Goal: Information Seeking & Learning: Learn about a topic

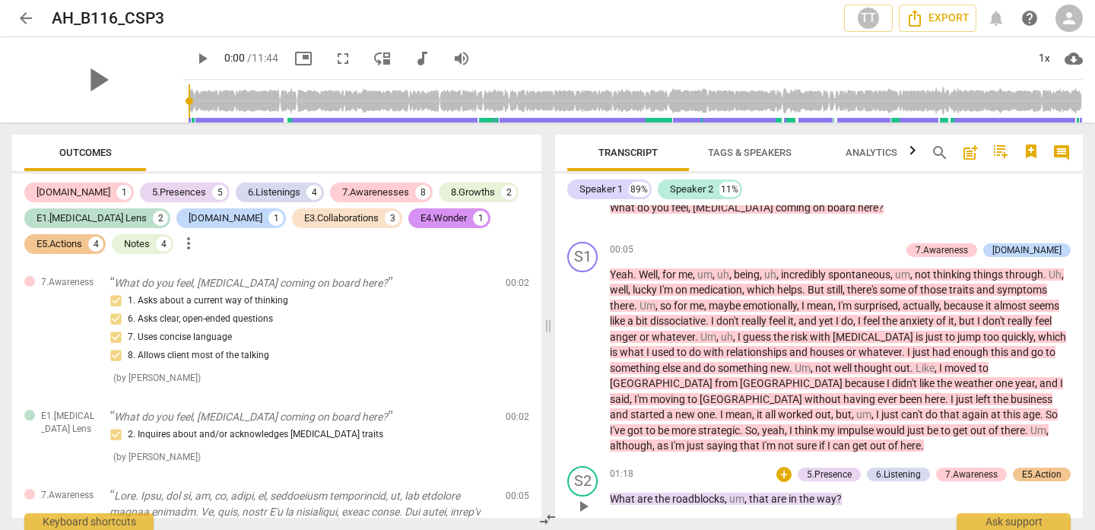
scroll to position [155, 0]
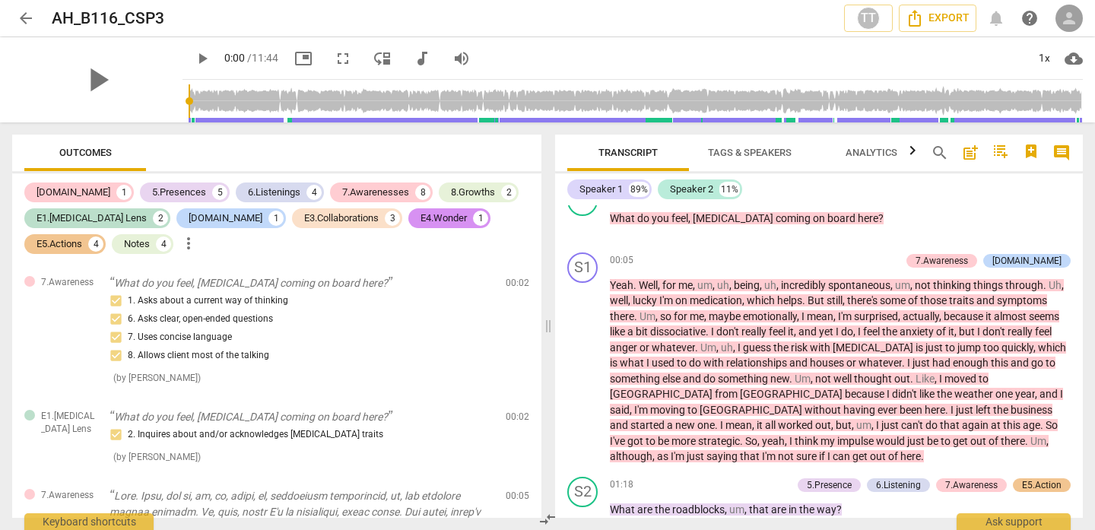
click at [1074, 28] on div "person" at bounding box center [1068, 18] width 27 height 27
click at [1062, 36] on li "Login" at bounding box center [1056, 36] width 55 height 36
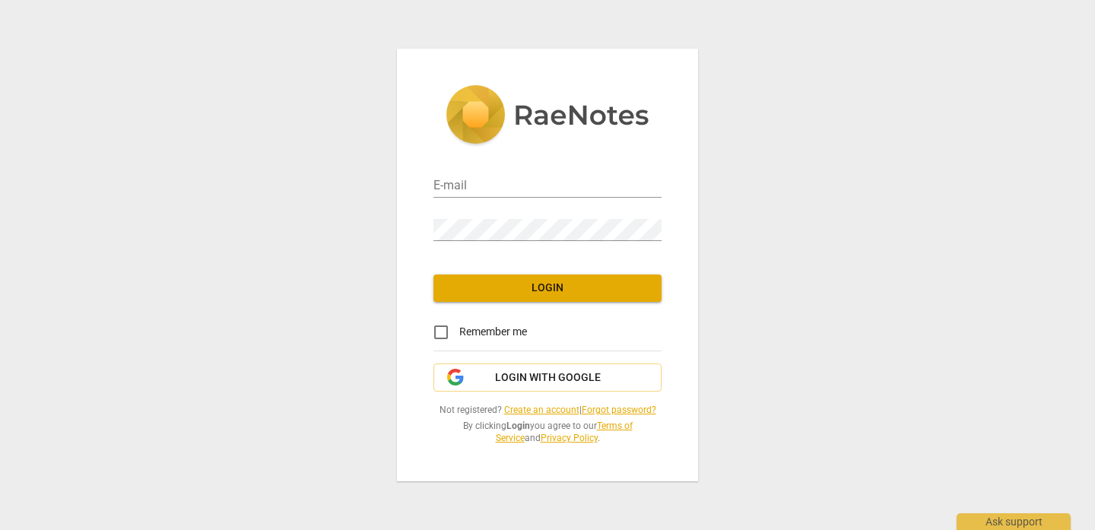
type input "[EMAIL_ADDRESS][DOMAIN_NAME]"
click at [537, 281] on span "Login" at bounding box center [548, 288] width 204 height 15
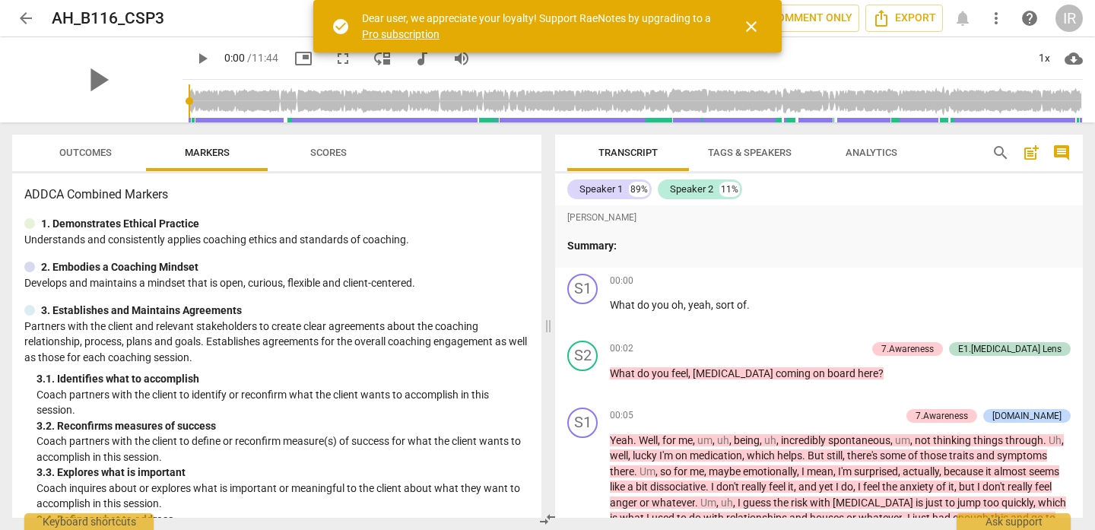
click at [1083, 18] on header "arrow_back AH_B116_CSP3 star Assessment auto_fix_high AI Assessment TT comment …" at bounding box center [547, 18] width 1095 height 36
click at [757, 29] on span "close" at bounding box center [751, 26] width 18 height 18
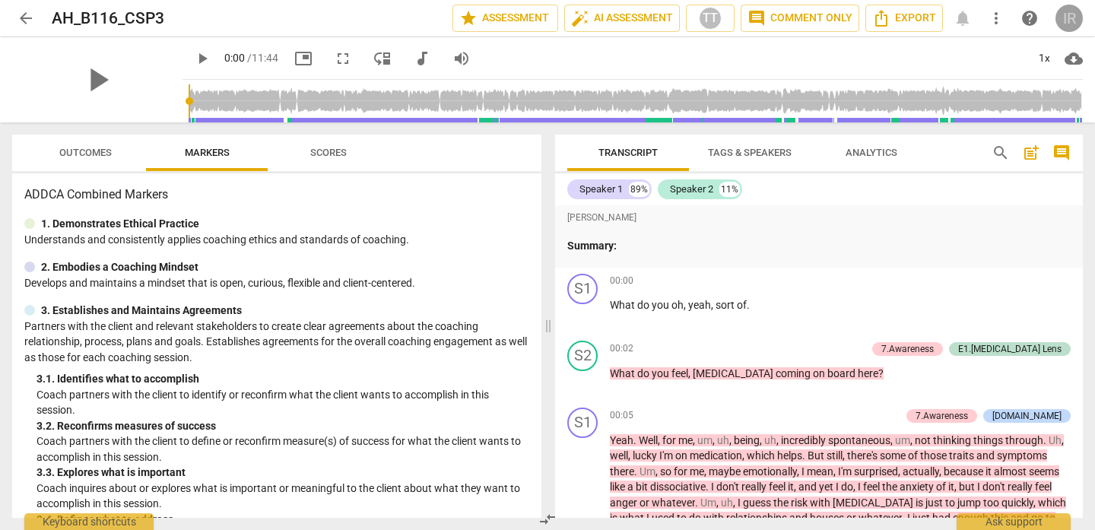
click at [1067, 13] on div "IR" at bounding box center [1068, 18] width 27 height 27
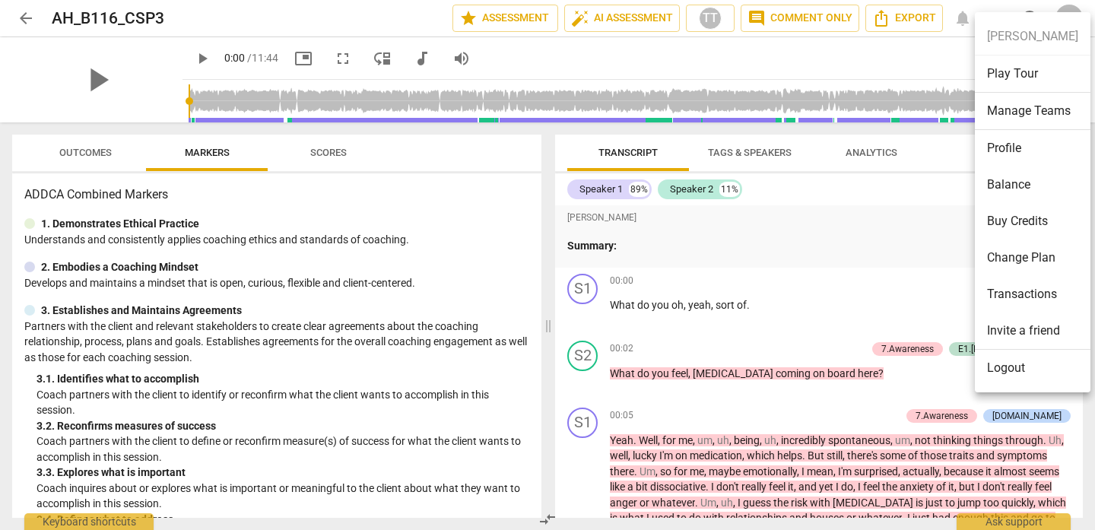
click at [1010, 140] on li "Profile" at bounding box center [1033, 148] width 116 height 36
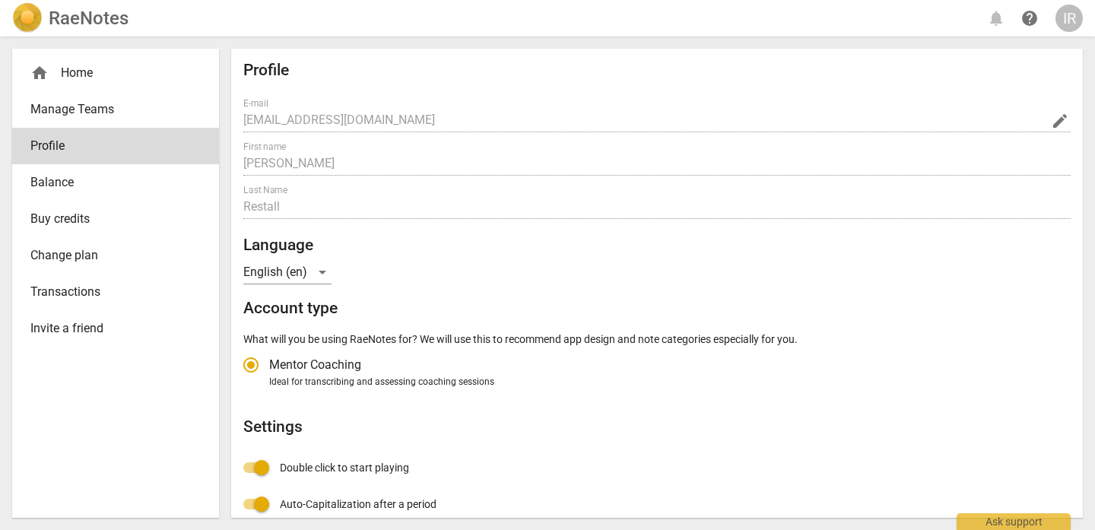
radio input "false"
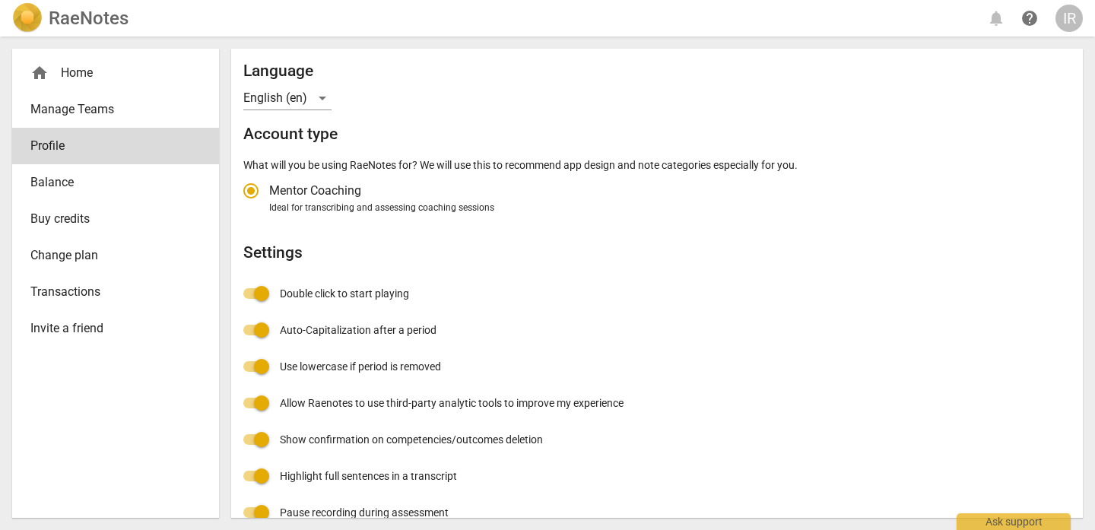
scroll to position [199, 0]
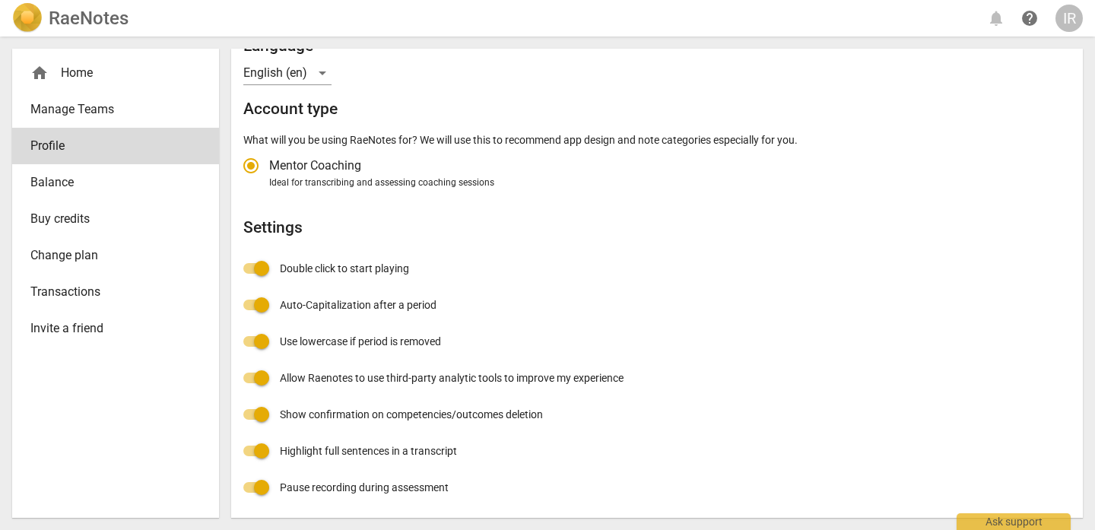
click at [125, 75] on div "home Home" at bounding box center [109, 73] width 158 height 18
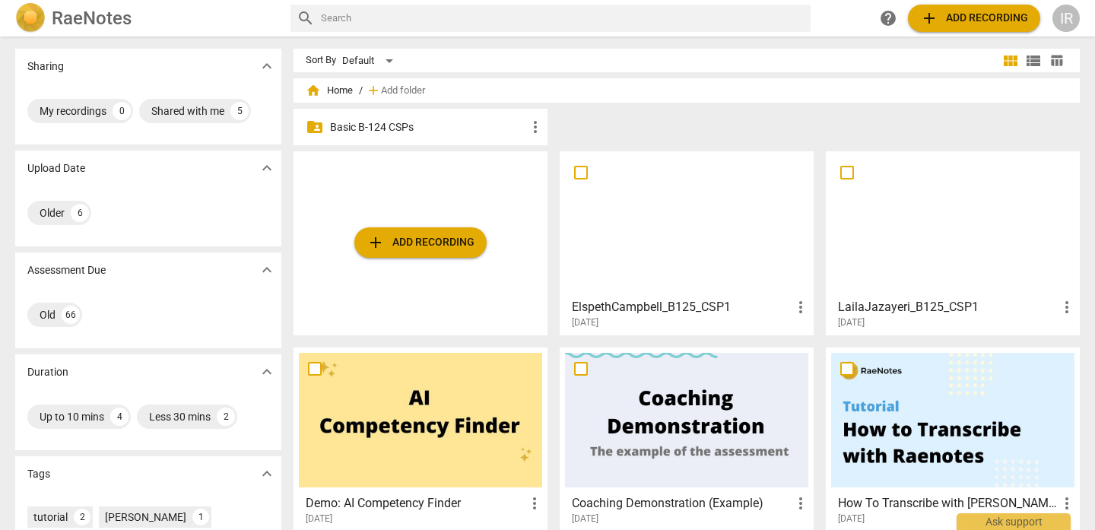
click at [471, 135] on div "folder_shared Basic B-124 CSPs more_vert" at bounding box center [420, 127] width 254 height 36
click at [503, 132] on p "Basic B-124 CSPs" at bounding box center [428, 127] width 196 height 16
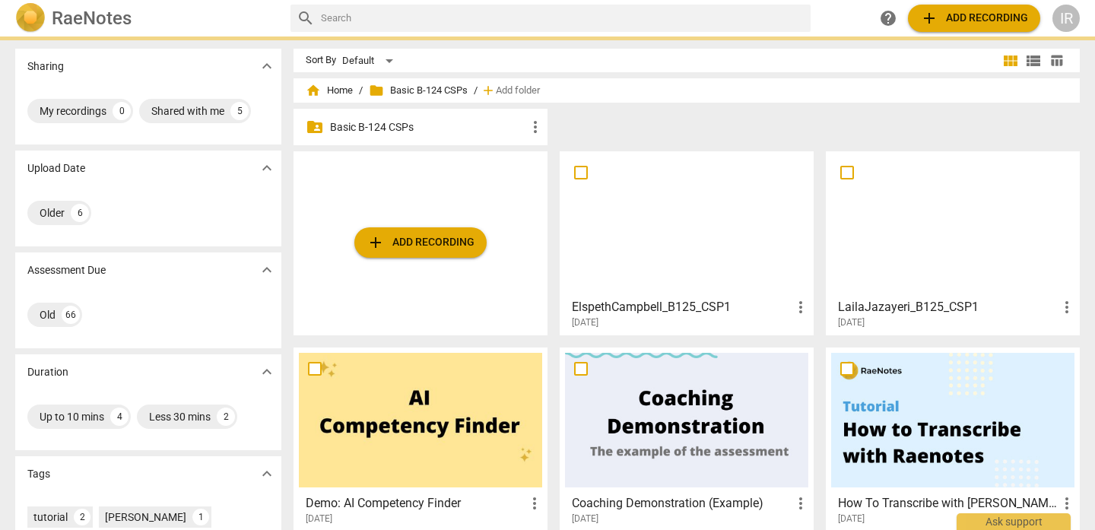
click at [503, 132] on p "Basic B-124 CSPs" at bounding box center [428, 127] width 196 height 16
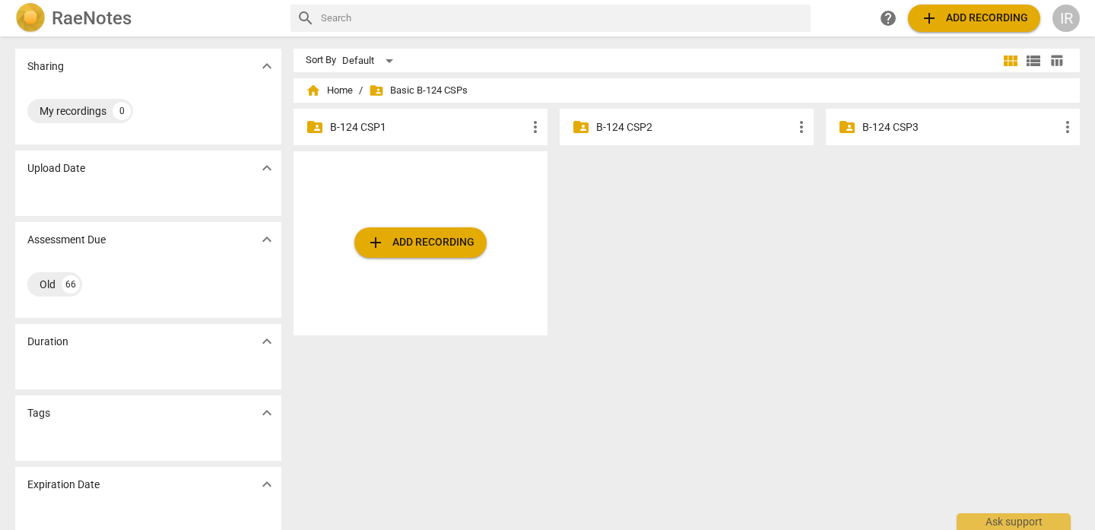
click at [676, 139] on div "folder_shared B-124 CSP2 more_vert" at bounding box center [687, 127] width 254 height 36
click at [672, 128] on p "B-124 CSP2" at bounding box center [694, 127] width 196 height 16
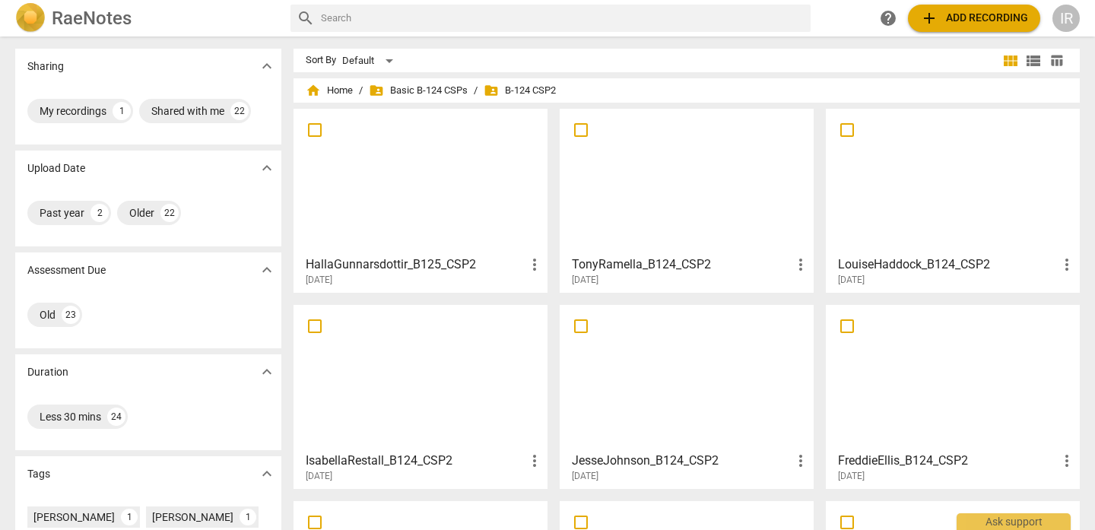
click at [394, 404] on div at bounding box center [420, 377] width 243 height 135
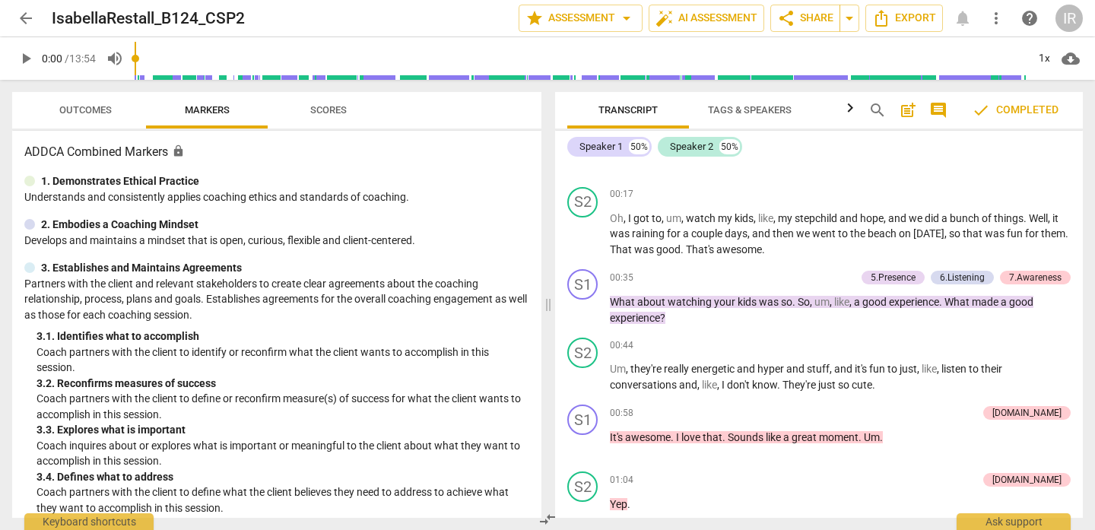
scroll to position [414, 0]
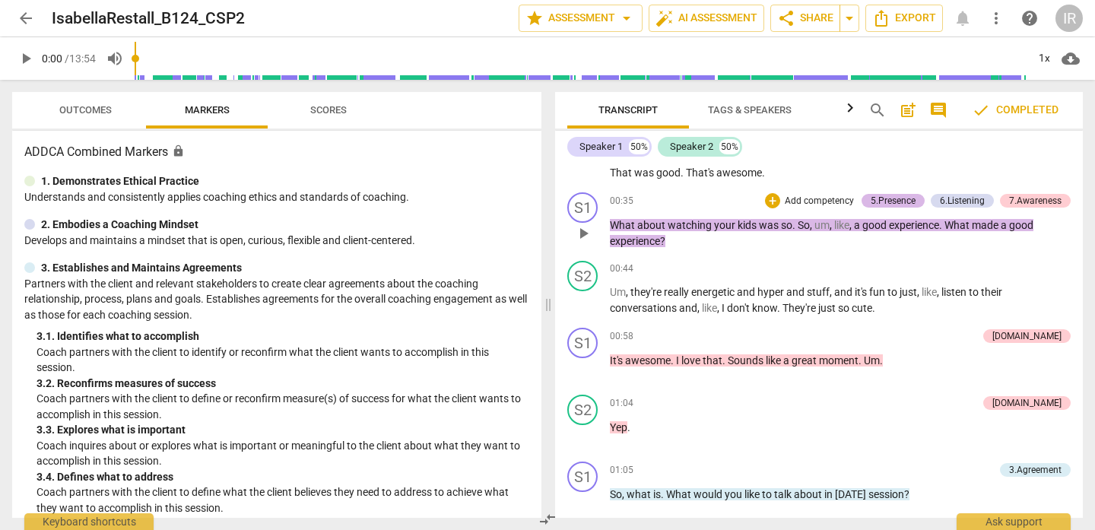
click at [900, 196] on div "5.Presence" at bounding box center [892, 201] width 45 height 14
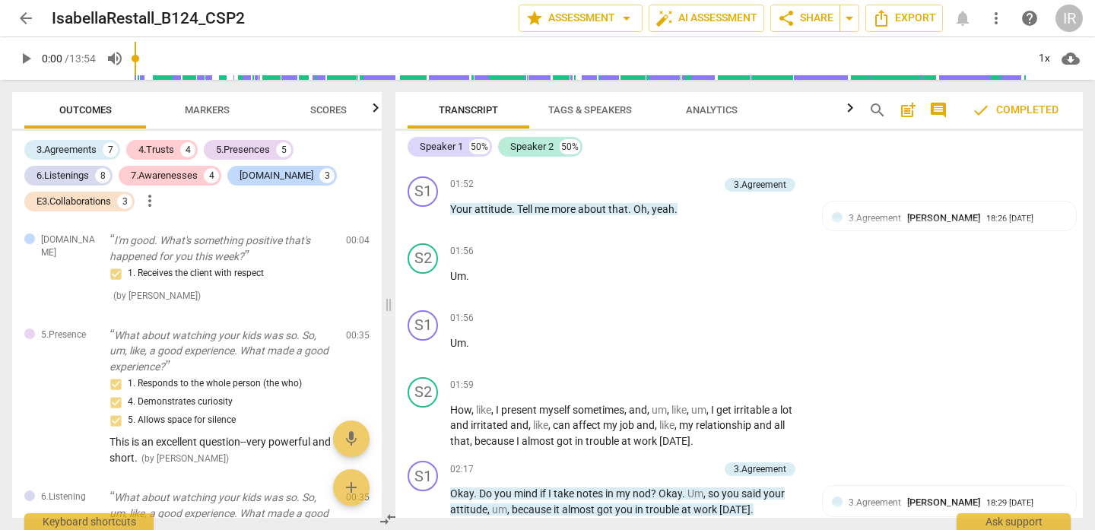
scroll to position [1087, 0]
click at [952, 214] on span "[PERSON_NAME]" at bounding box center [943, 219] width 73 height 11
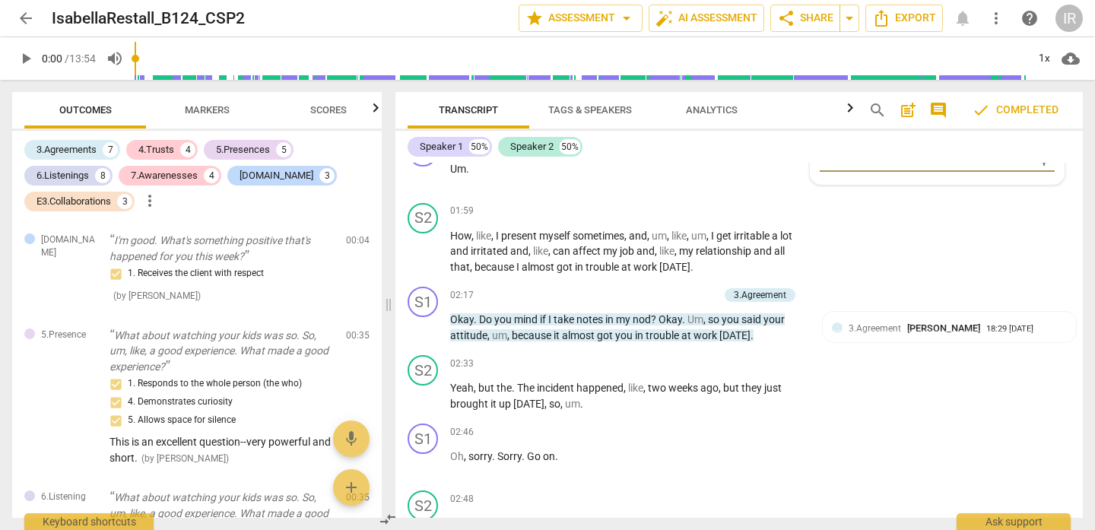
scroll to position [1264, 0]
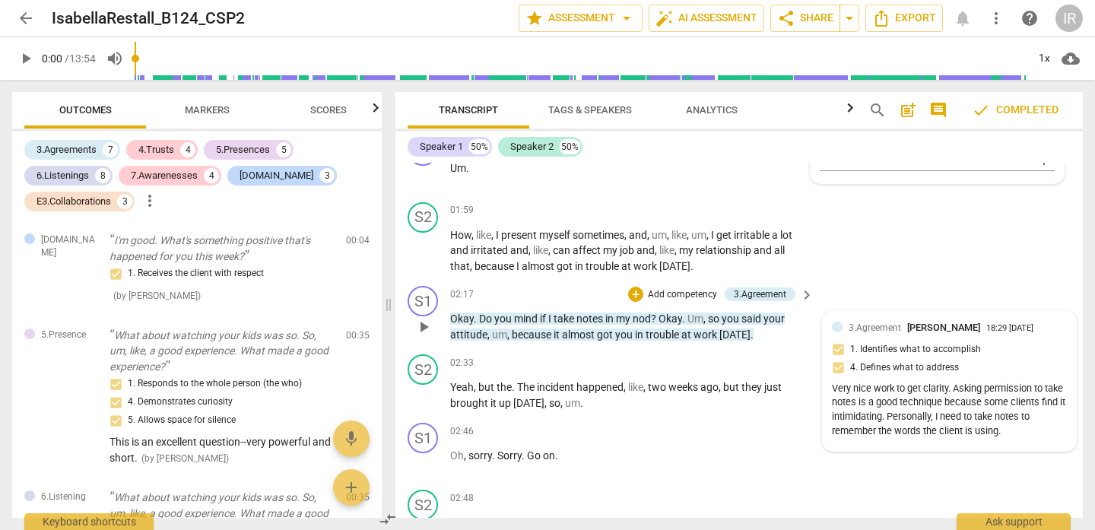
click at [881, 331] on span "3.Agreement" at bounding box center [874, 327] width 52 height 11
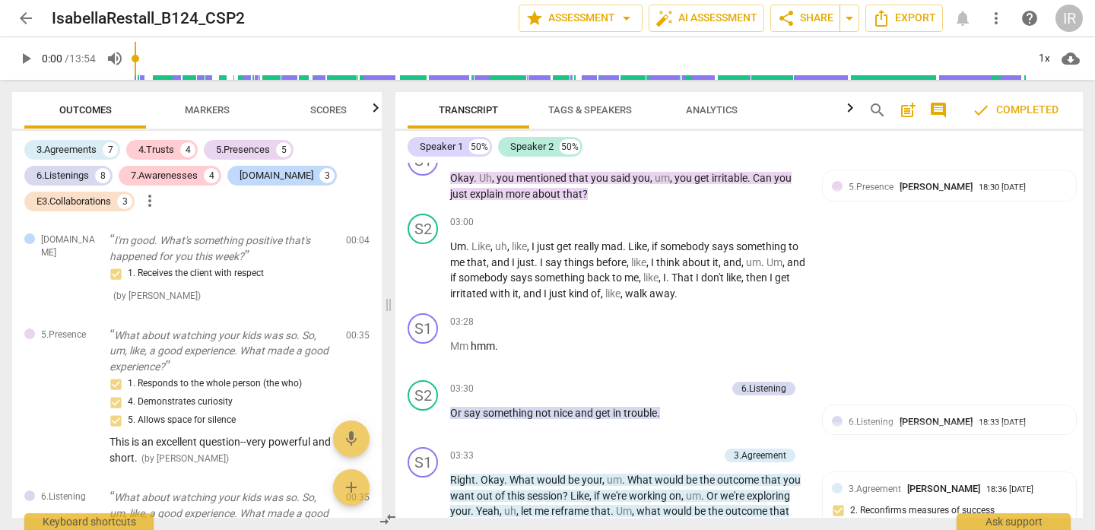
scroll to position [1693, 0]
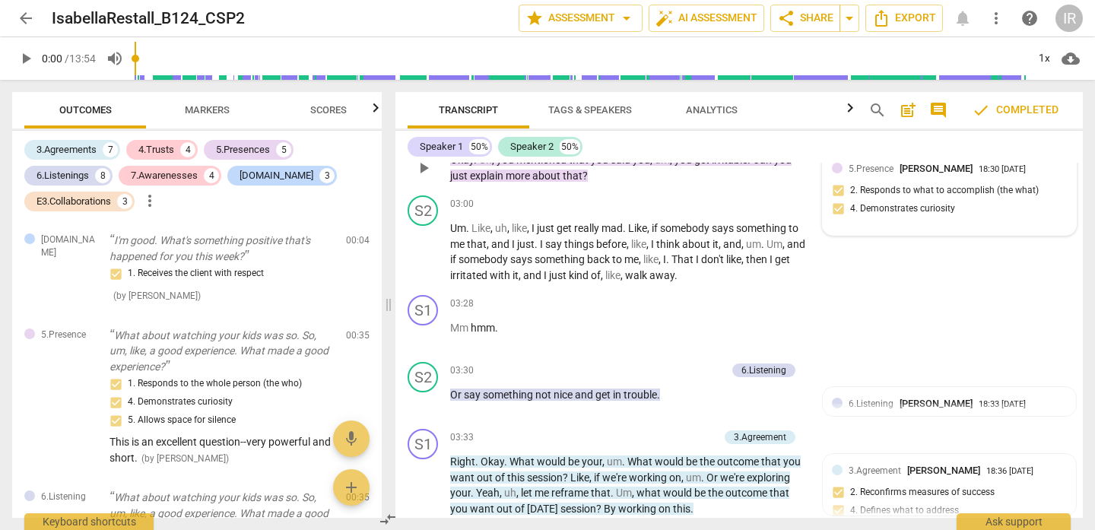
click at [911, 168] on span "[PERSON_NAME]" at bounding box center [935, 168] width 73 height 11
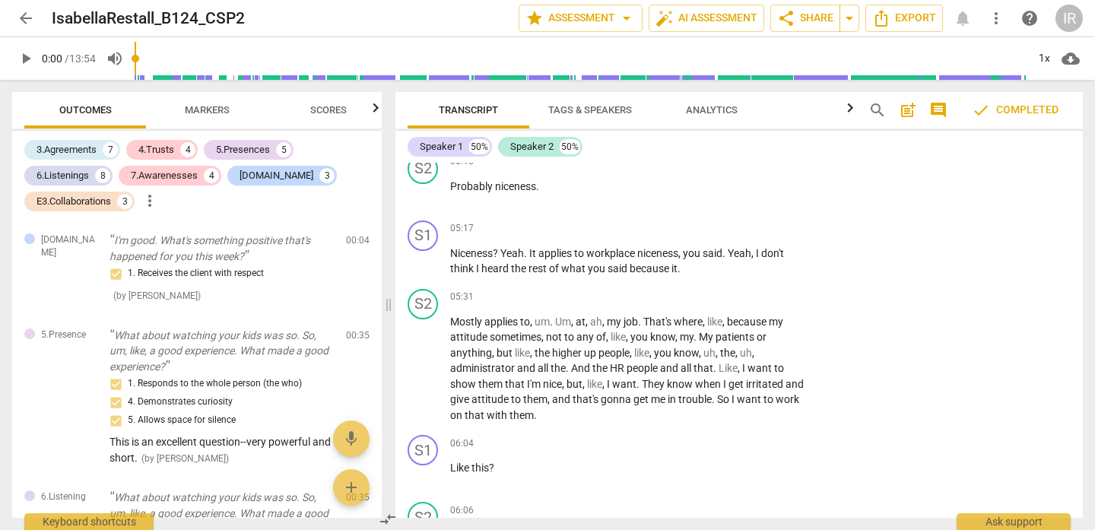
scroll to position [2398, 0]
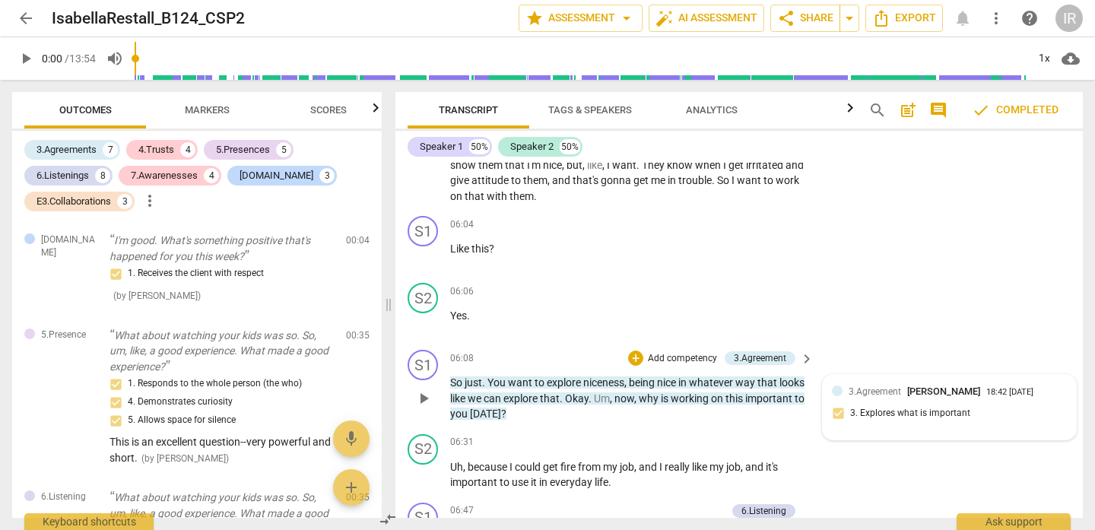
click at [970, 398] on div "3.Agreement [PERSON_NAME] 18:42 [DATE]" at bounding box center [957, 391] width 218 height 14
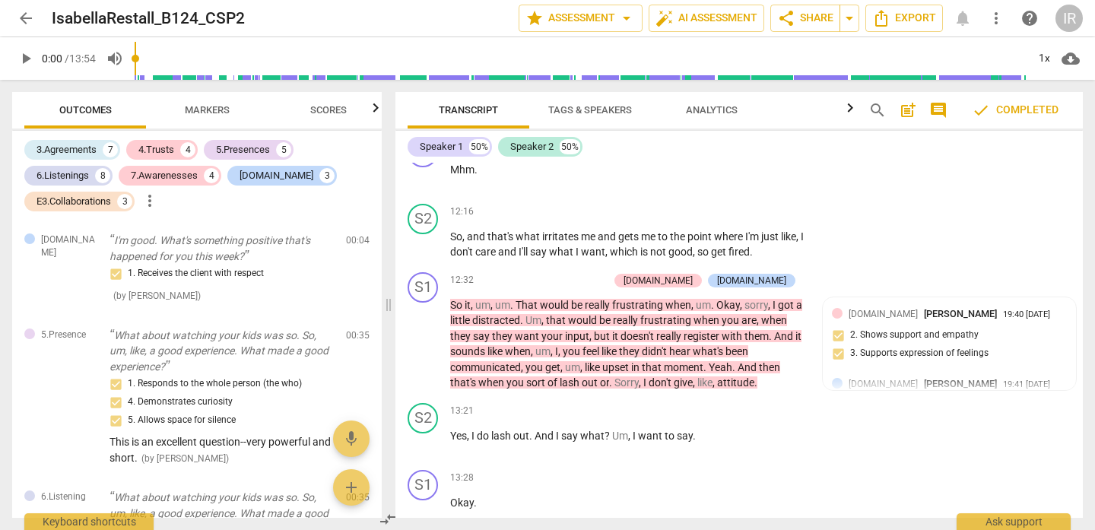
scroll to position [4600, 0]
click at [990, 338] on div "[DOMAIN_NAME] [PERSON_NAME] 19:40 [DATE] 2. Shows support and empathy 3. Suppor…" at bounding box center [949, 337] width 235 height 65
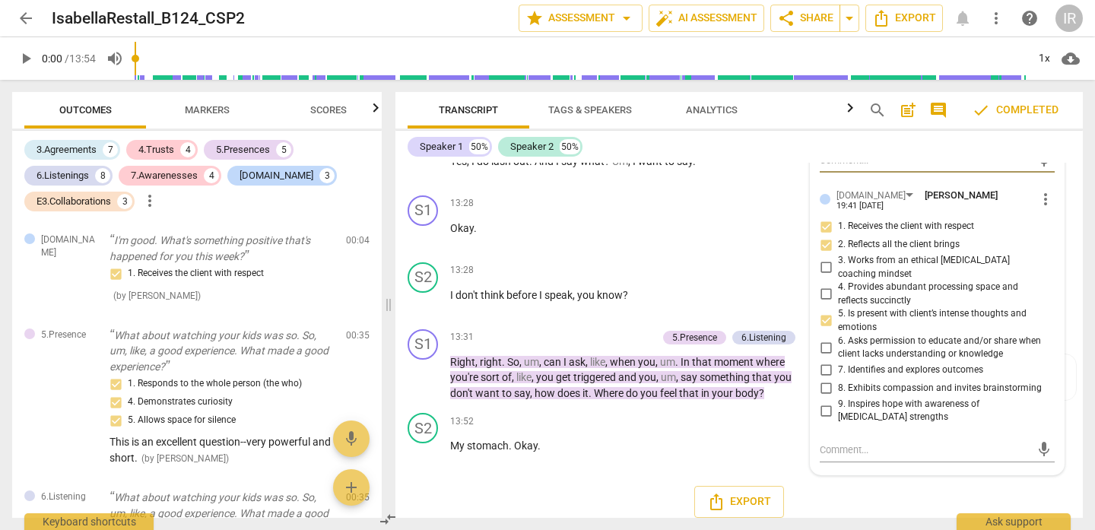
scroll to position [4885, 0]
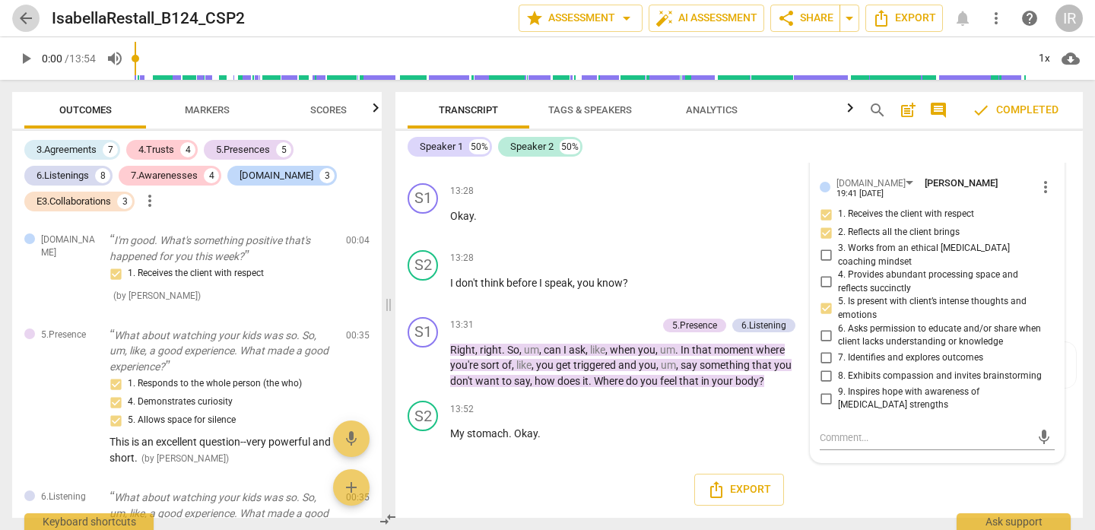
click at [19, 13] on span "arrow_back" at bounding box center [26, 18] width 18 height 18
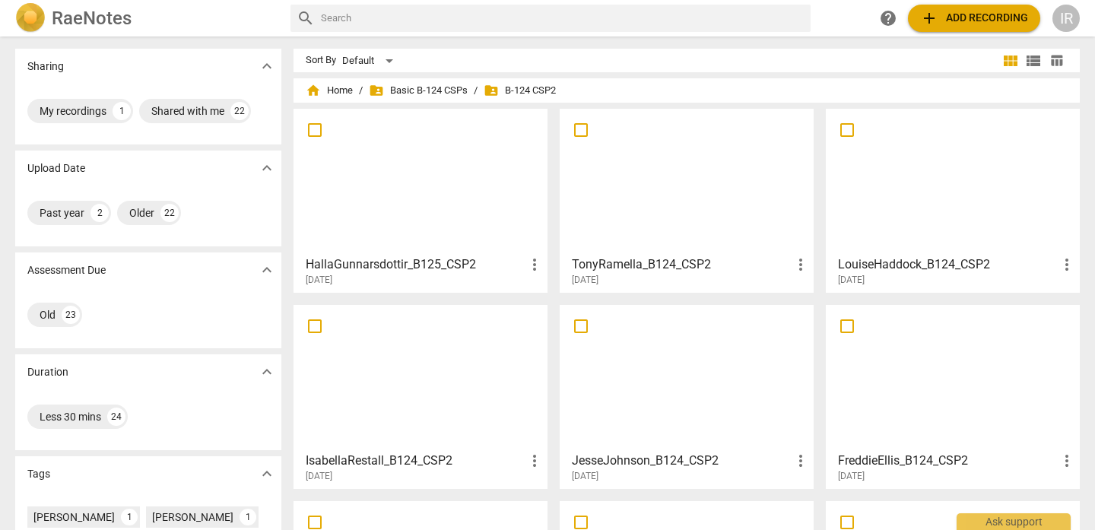
click at [541, 90] on span "folder_shared B-124 CSP2" at bounding box center [520, 90] width 72 height 15
click at [437, 90] on span "folder_shared Basic B-124 CSPs" at bounding box center [418, 90] width 99 height 15
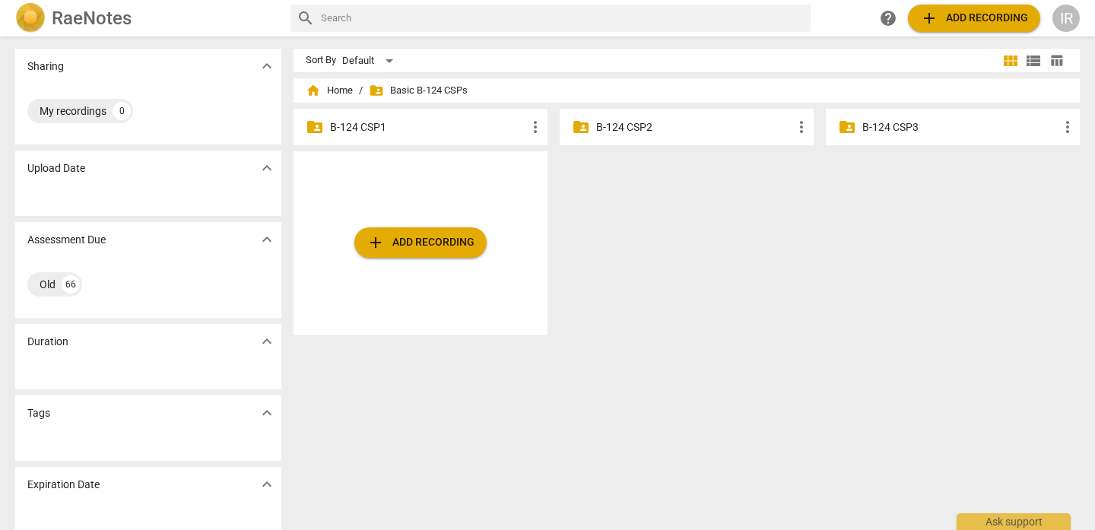
click at [886, 127] on p "B-124 CSP3" at bounding box center [960, 127] width 196 height 16
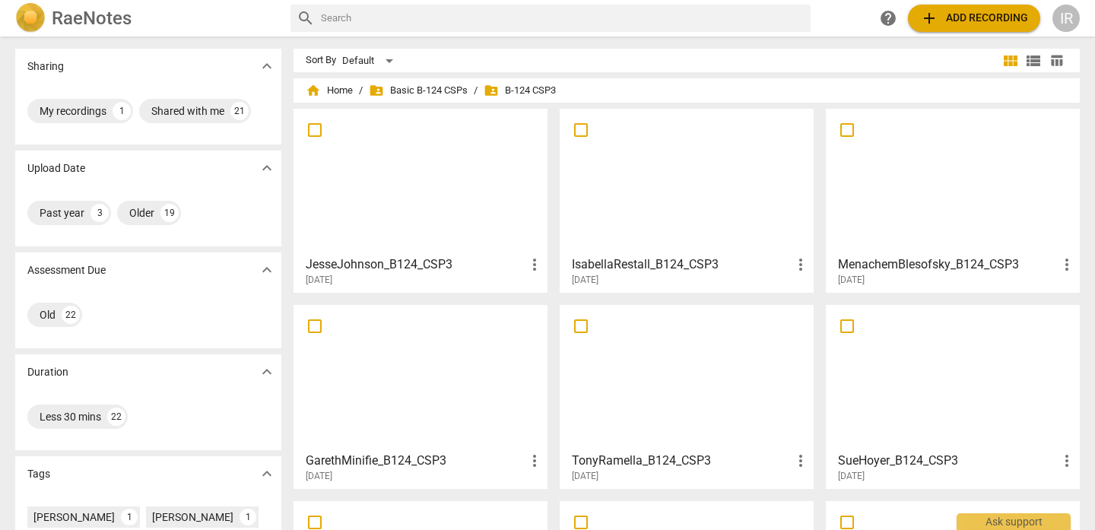
click at [685, 214] on div at bounding box center [686, 181] width 243 height 135
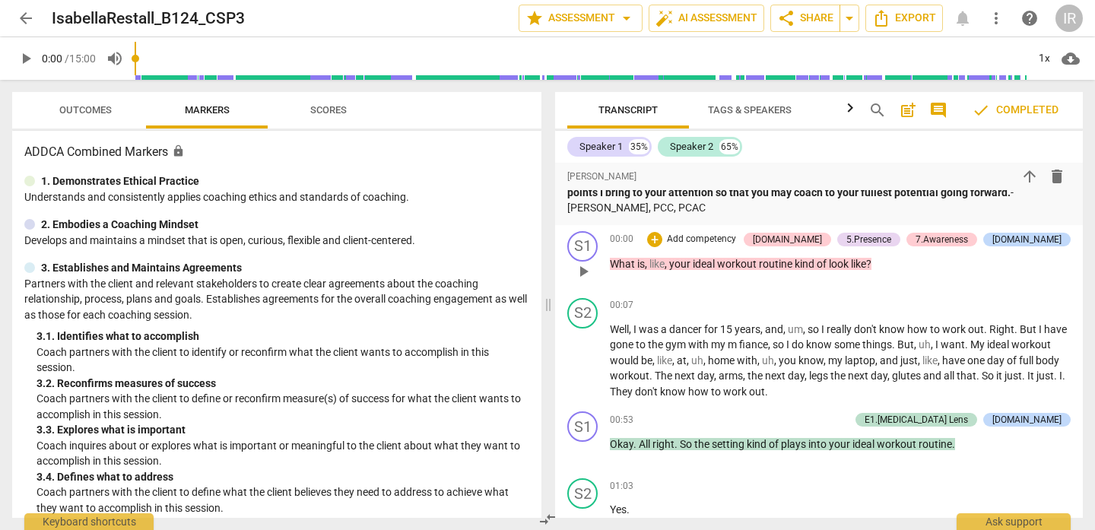
scroll to position [252, 0]
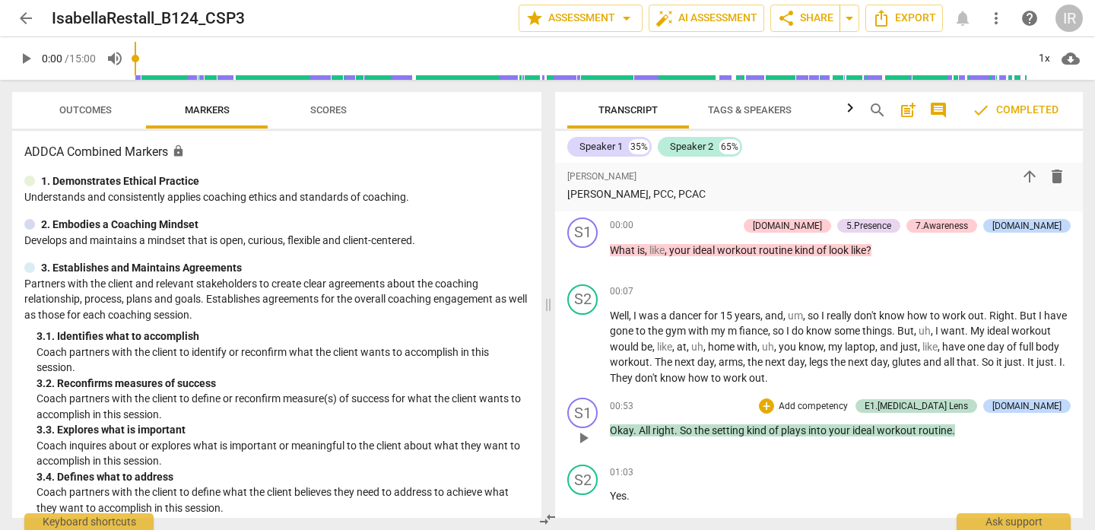
click at [974, 422] on div "00:53 + Add competency E1.[MEDICAL_DATA] Lens [DOMAIN_NAME] keyboard_arrow_righ…" at bounding box center [840, 425] width 461 height 55
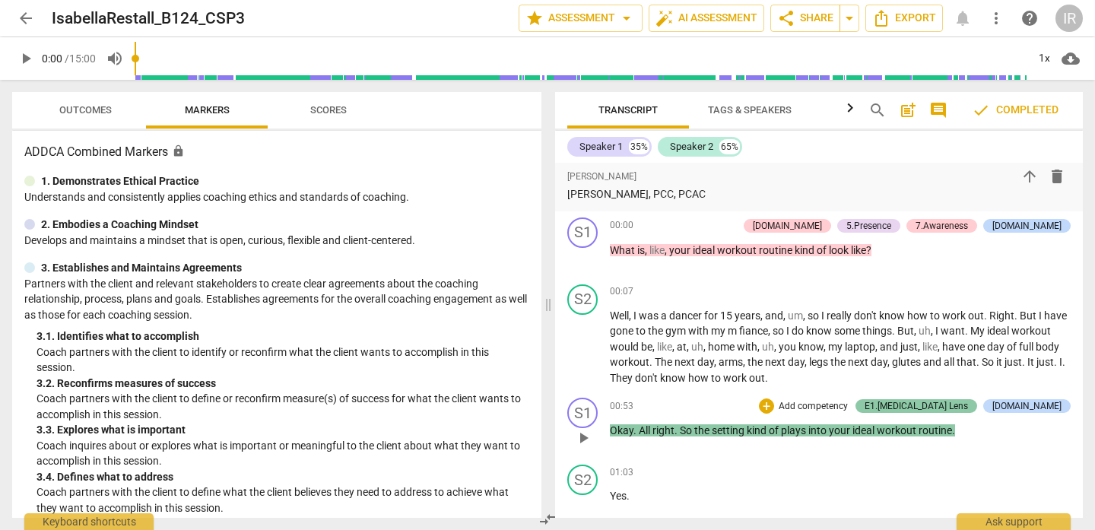
click at [965, 411] on div "E1.[MEDICAL_DATA] Lens" at bounding box center [915, 406] width 103 height 14
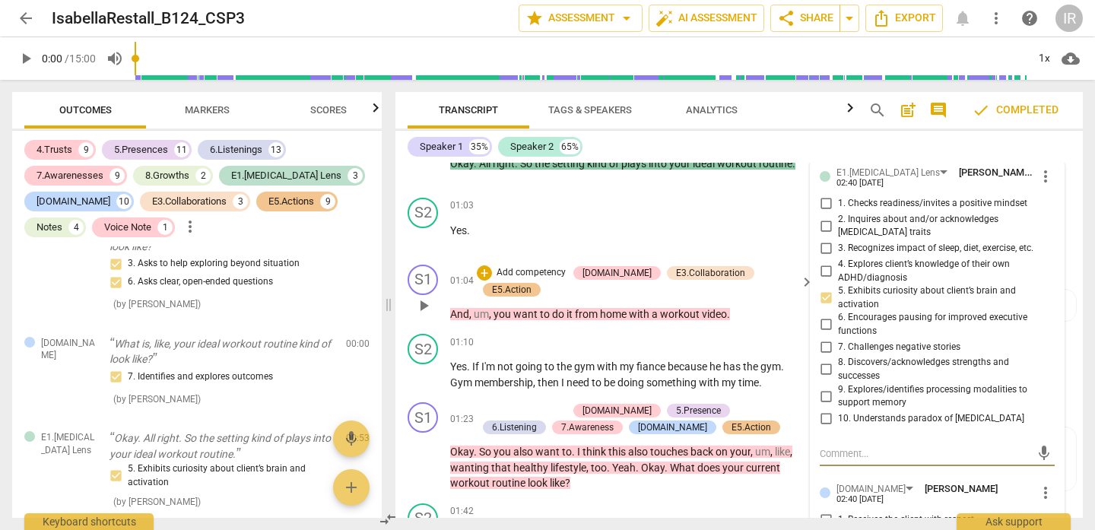
scroll to position [495, 0]
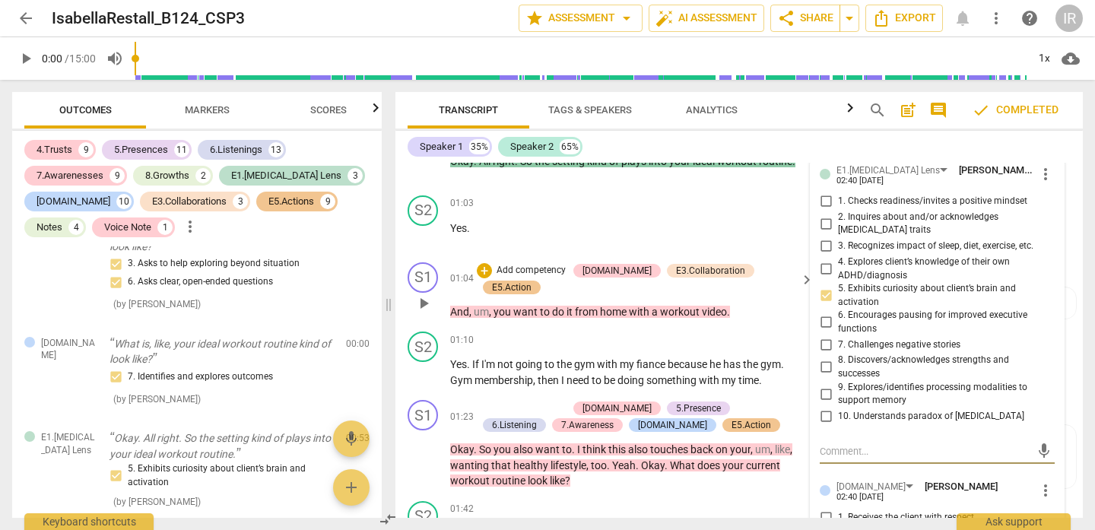
click at [717, 306] on span "video" at bounding box center [714, 312] width 25 height 12
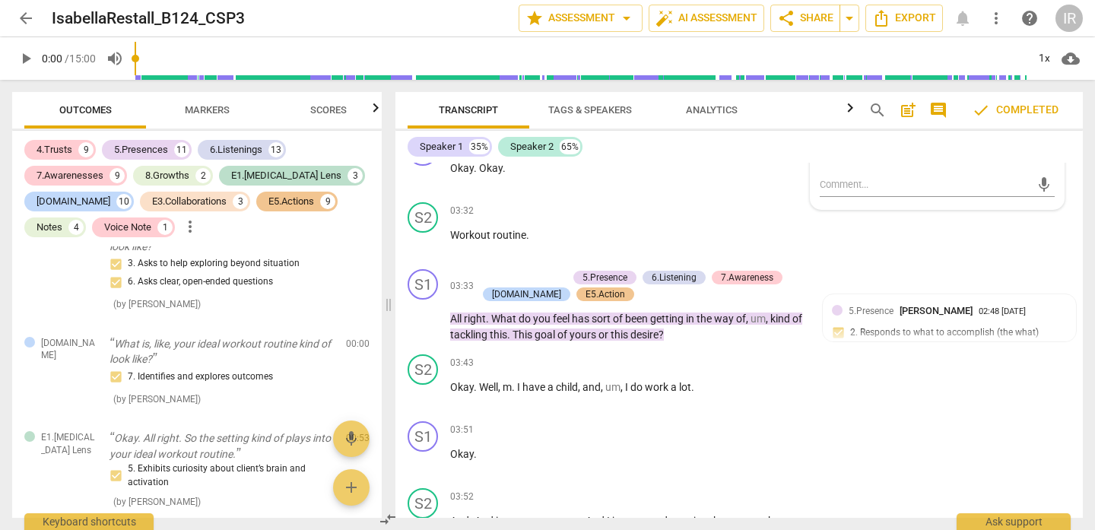
scroll to position [1246, 0]
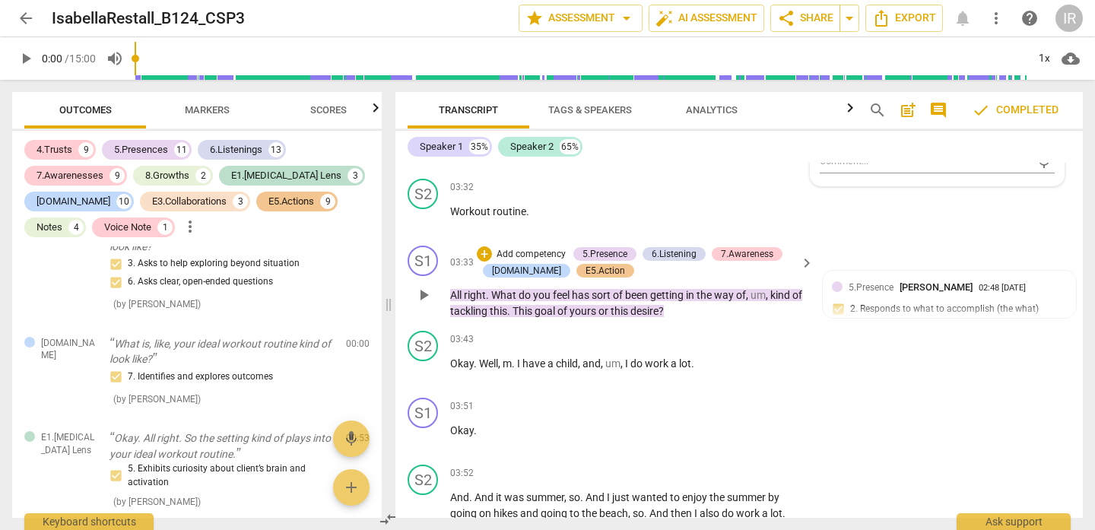
click at [702, 301] on span "the" at bounding box center [704, 295] width 17 height 12
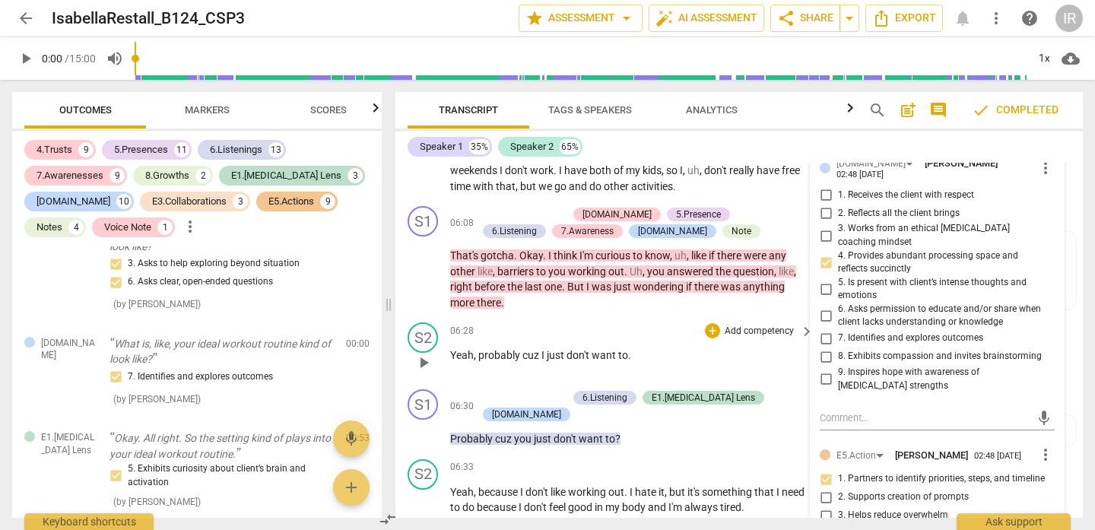
scroll to position [1972, 0]
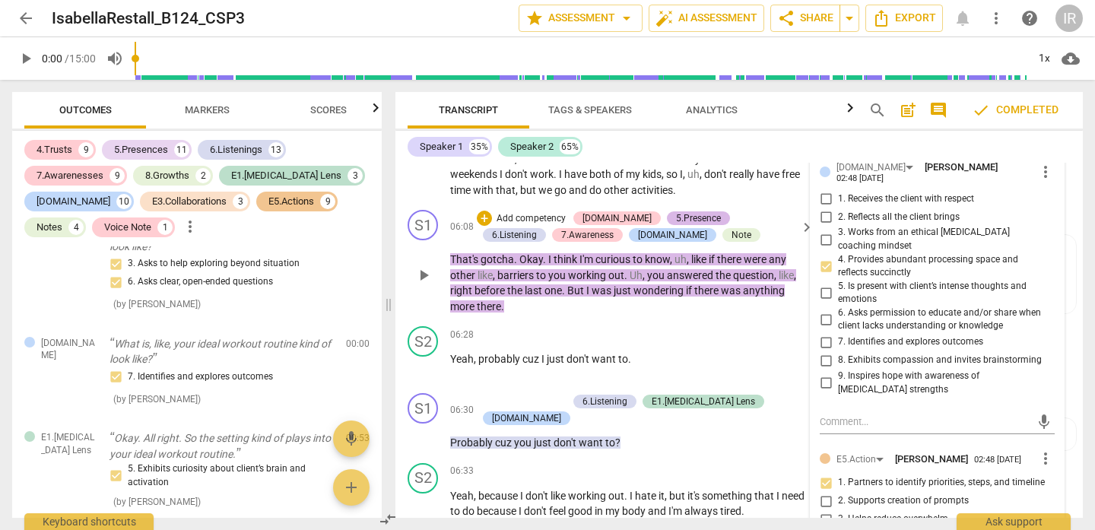
click at [676, 225] on div "5.Presence" at bounding box center [698, 218] width 45 height 14
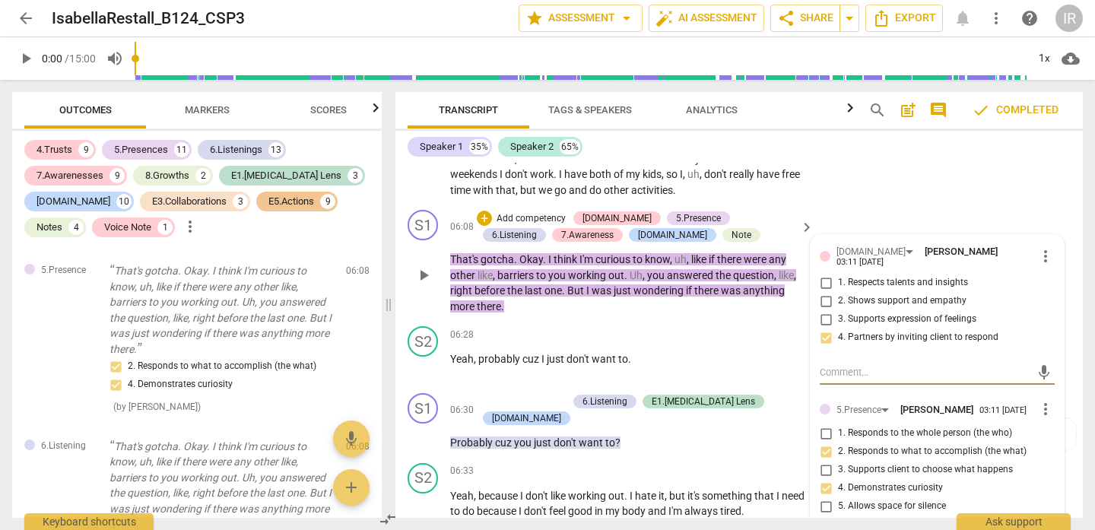
scroll to position [3986, 0]
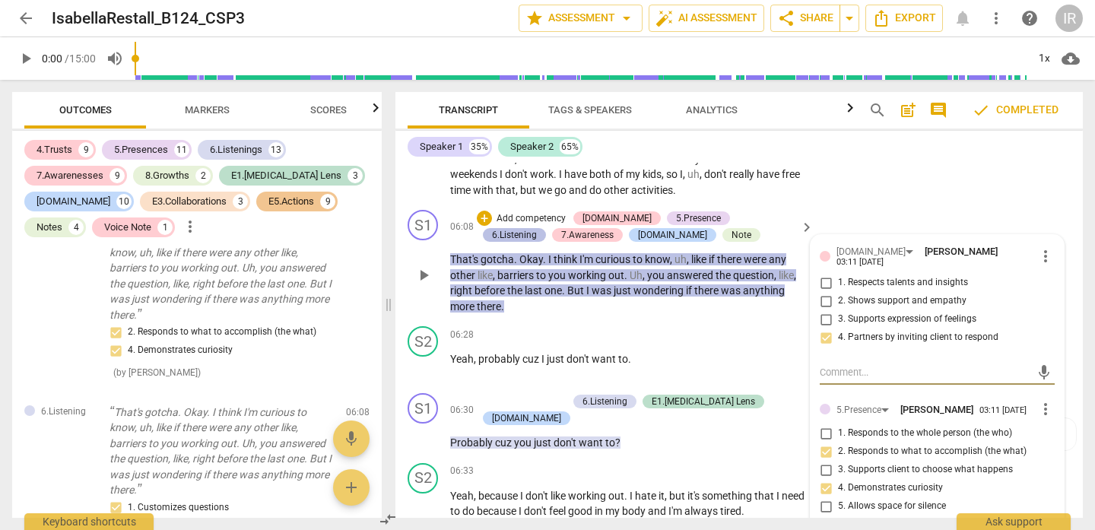
click at [537, 231] on div "6.Listening" at bounding box center [514, 235] width 45 height 14
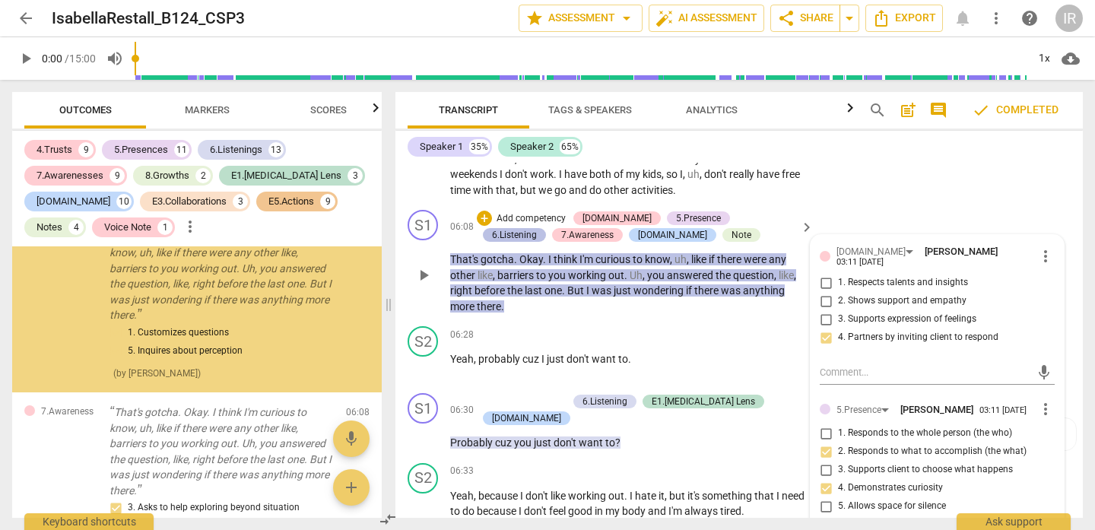
scroll to position [4161, 0]
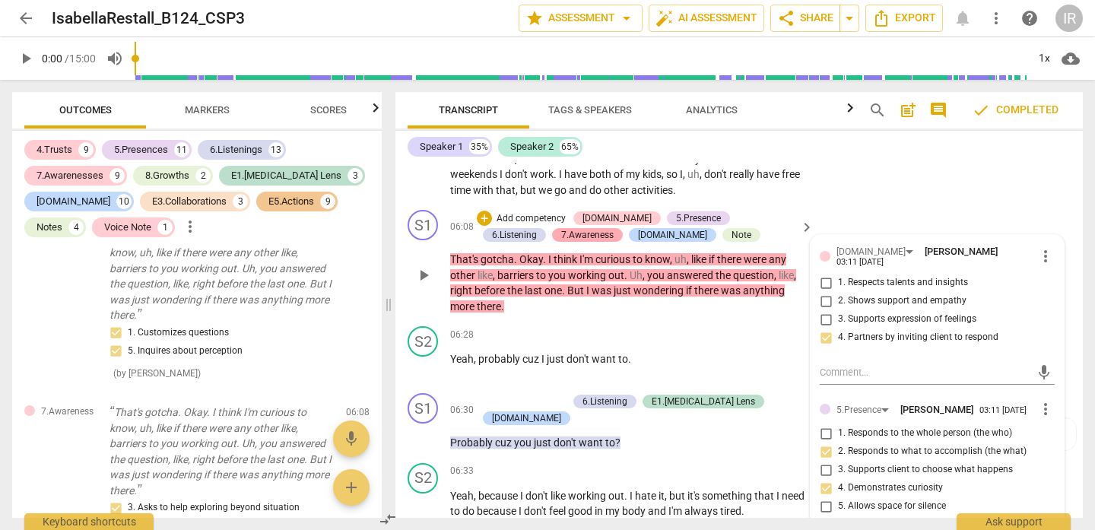
click at [561, 242] on div "7.Awareness" at bounding box center [587, 235] width 52 height 14
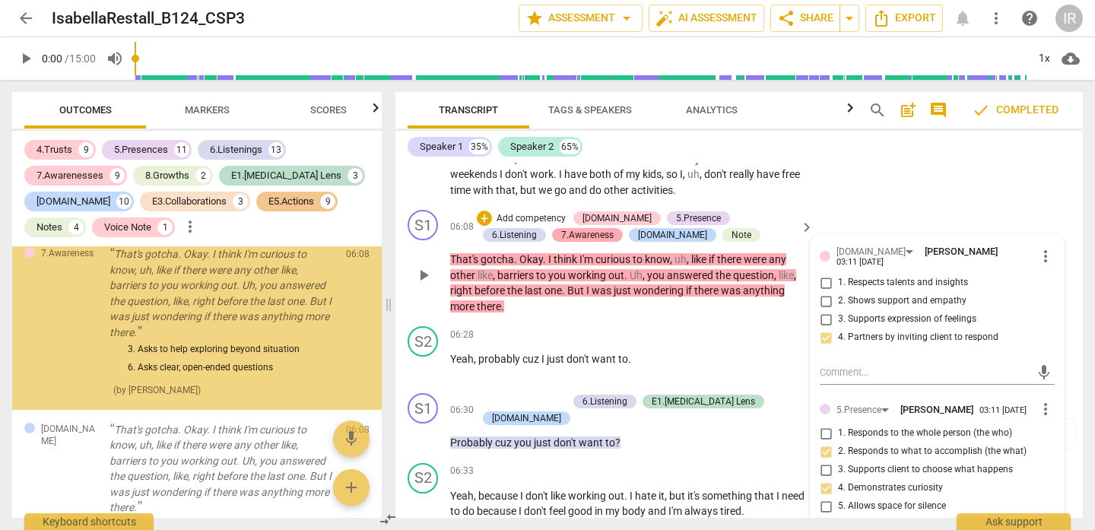
scroll to position [4336, 0]
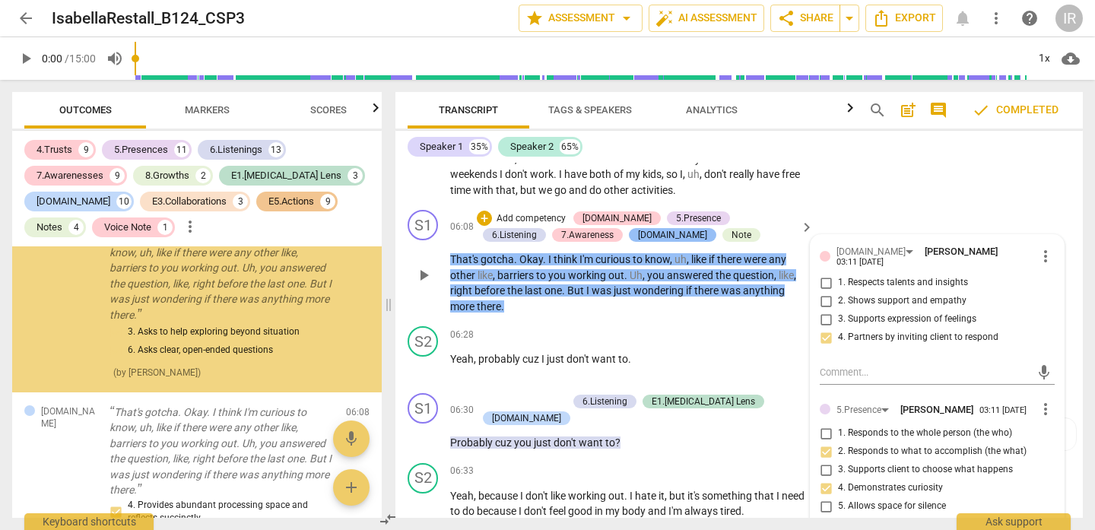
click at [638, 242] on div "[DOMAIN_NAME]" at bounding box center [672, 235] width 69 height 14
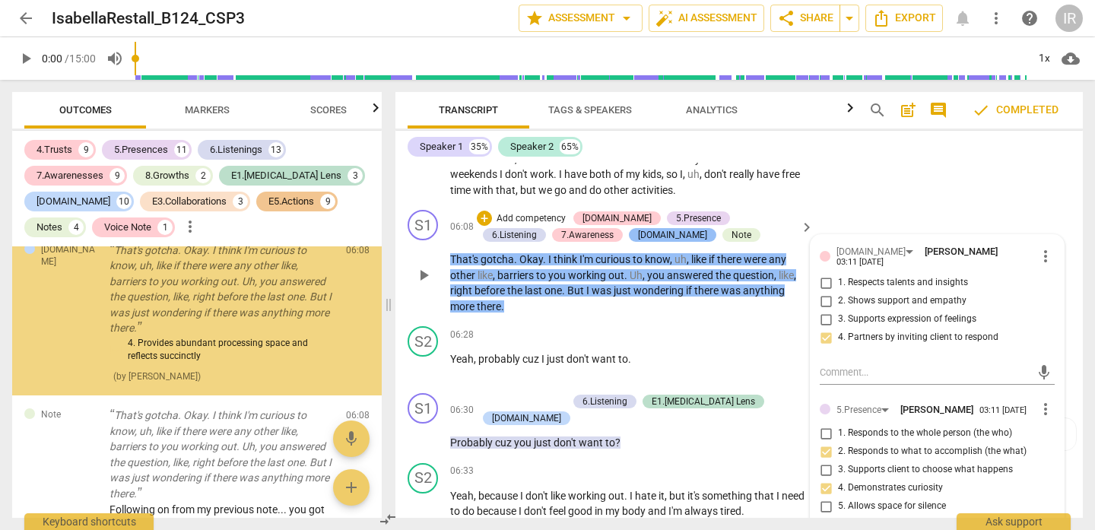
scroll to position [4507, 0]
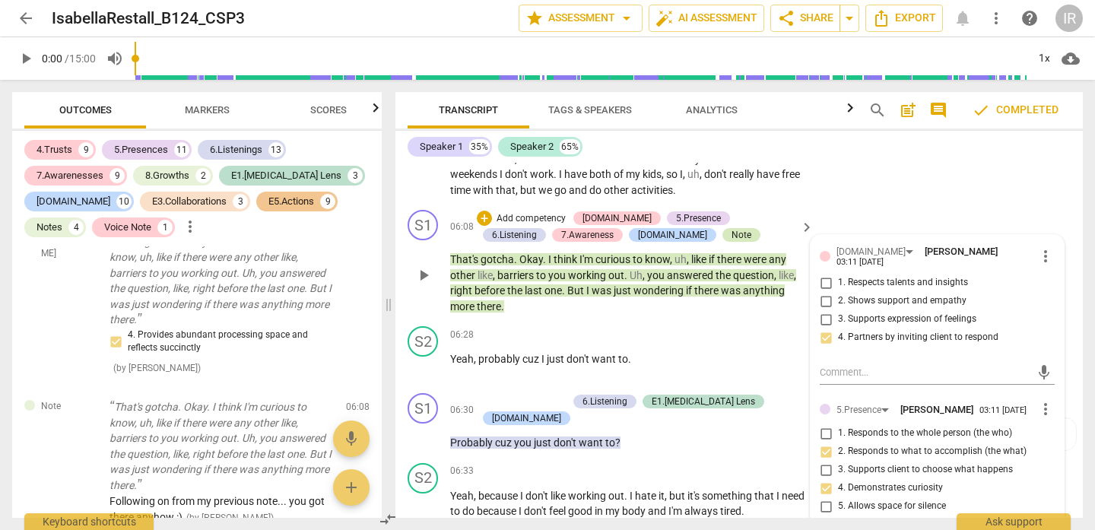
click at [731, 242] on div "Note" at bounding box center [741, 235] width 20 height 14
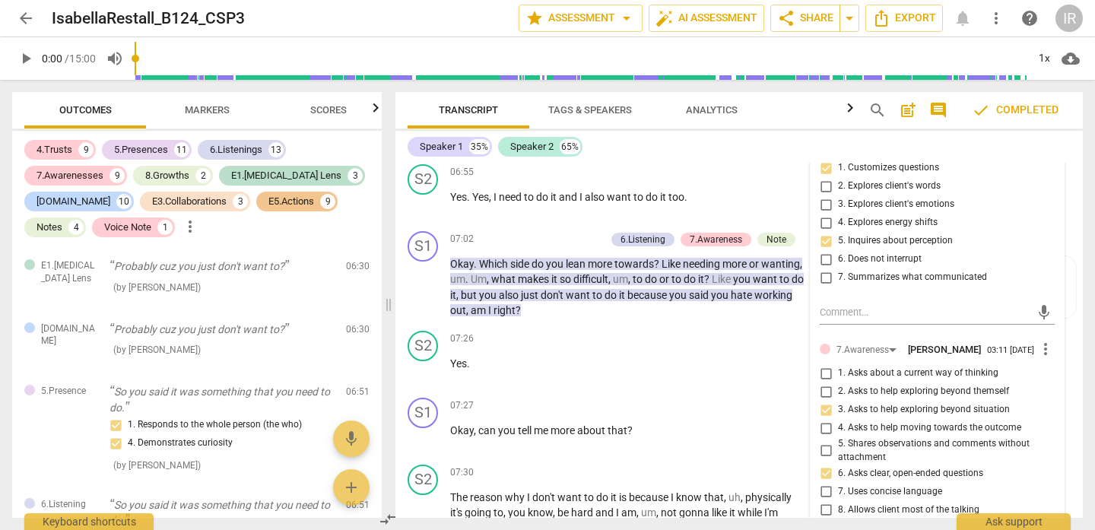
scroll to position [2466, 0]
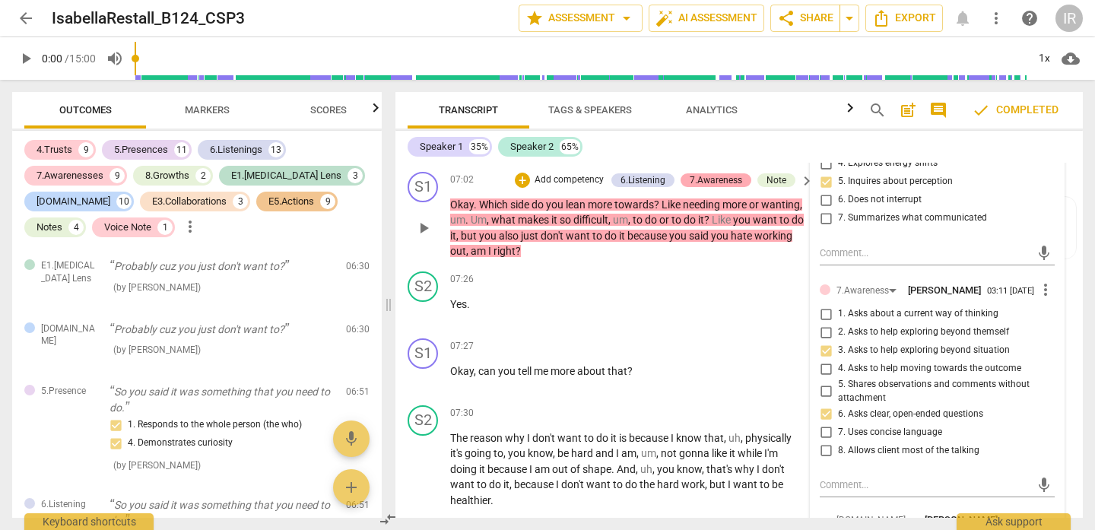
click at [730, 187] on div "7.Awareness" at bounding box center [716, 180] width 52 height 14
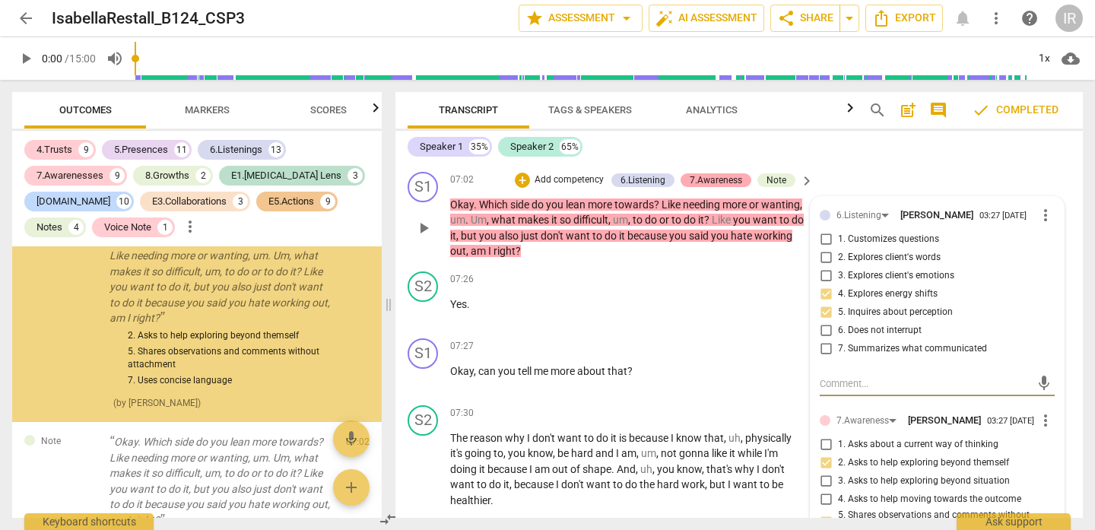
scroll to position [5443, 0]
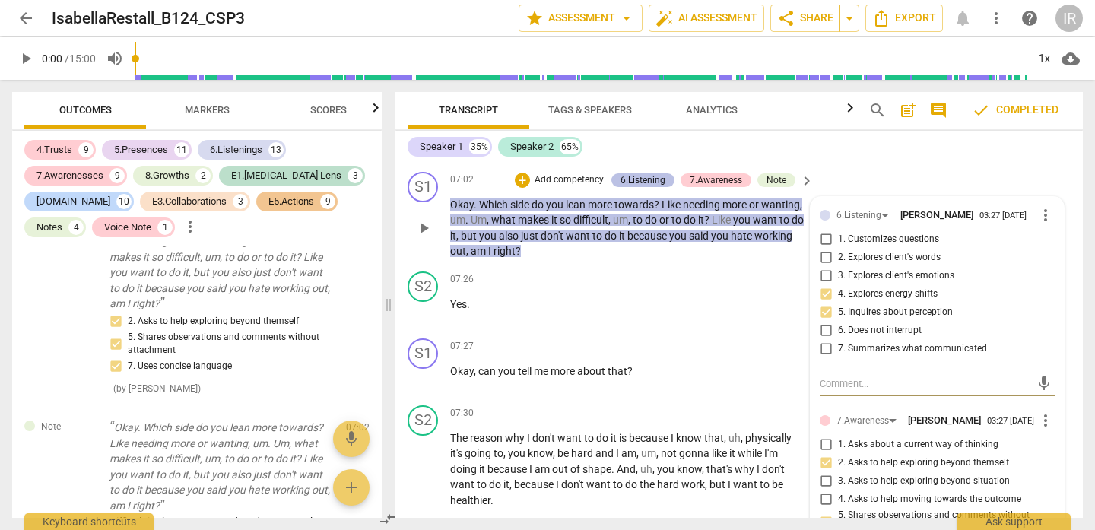
click at [652, 187] on div "6.Listening" at bounding box center [642, 180] width 45 height 14
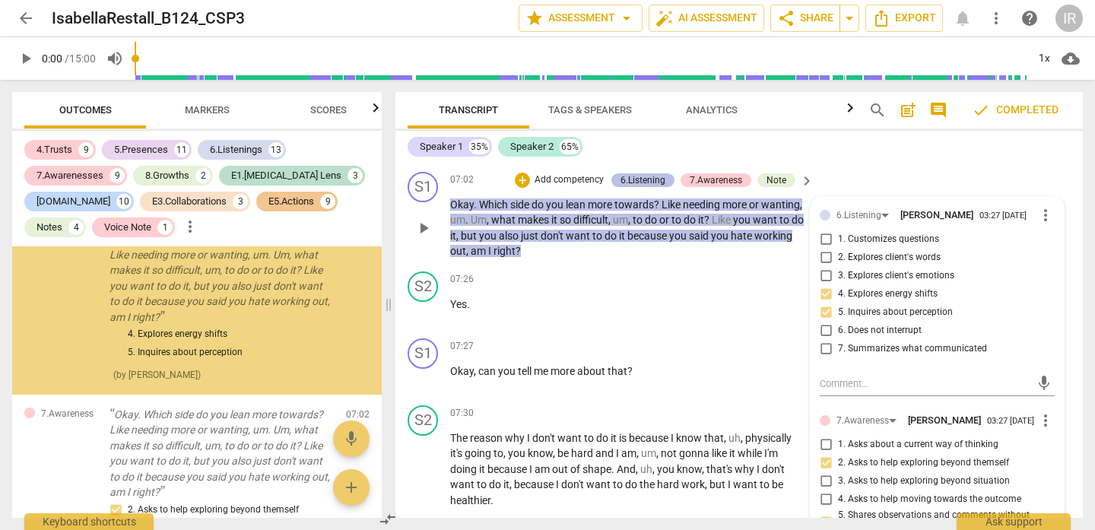
scroll to position [5255, 0]
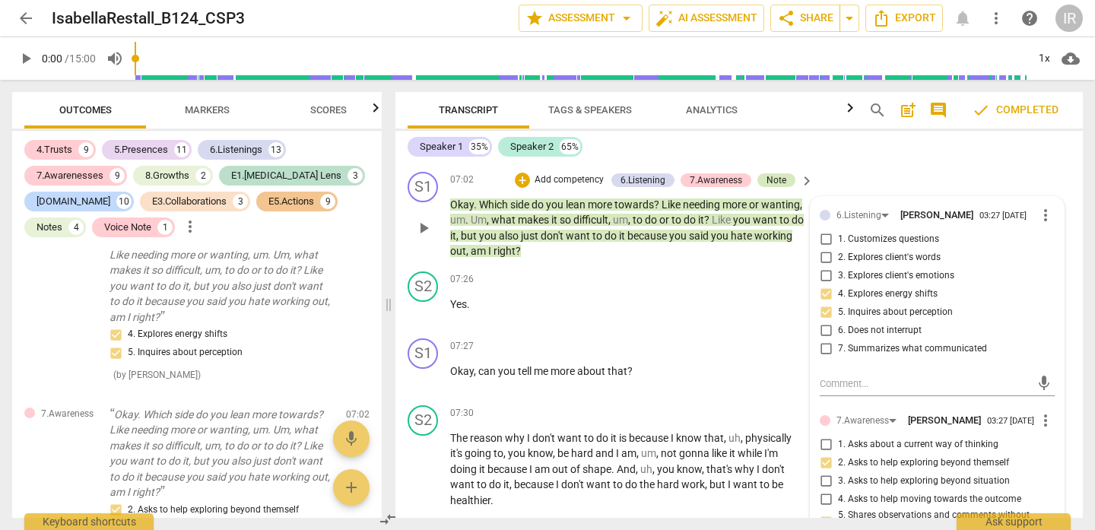
click at [769, 187] on div "Note" at bounding box center [776, 180] width 20 height 14
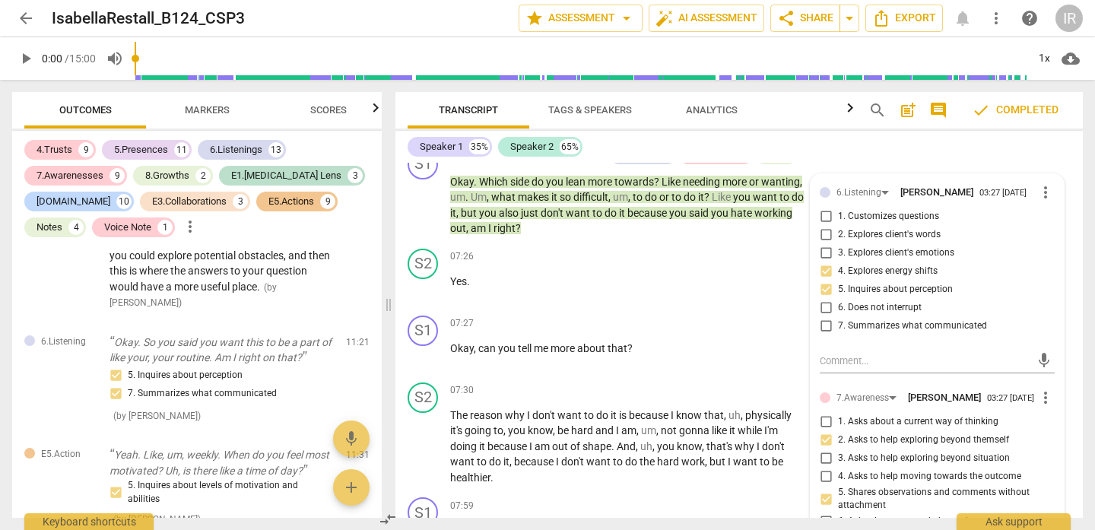
scroll to position [7958, 0]
click at [277, 294] on span "Taking the conversation to past successes was a great move, but rather than foc…" at bounding box center [219, 217] width 221 height 153
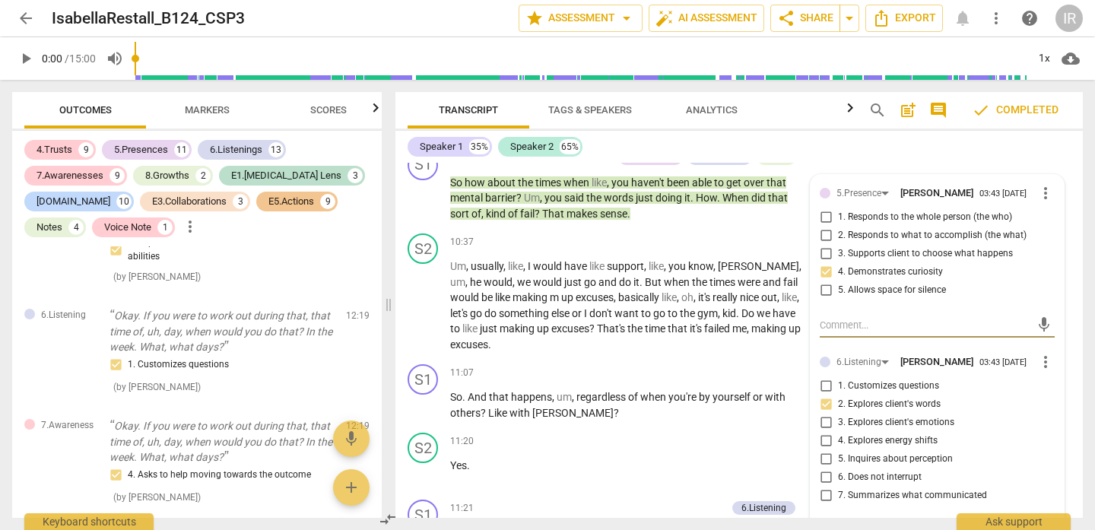
scroll to position [8265, 0]
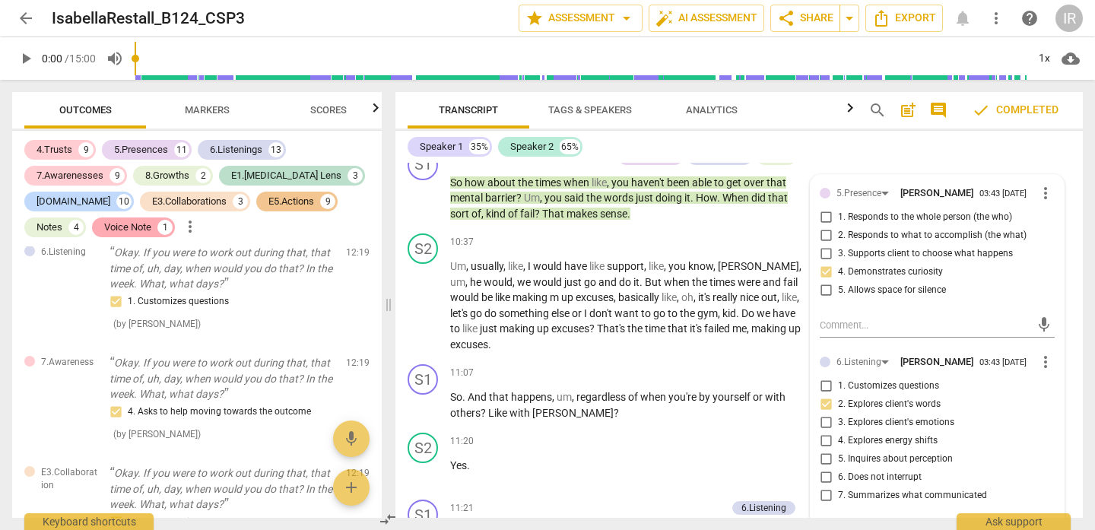
click at [145, 230] on div "Voice Note" at bounding box center [127, 227] width 47 height 15
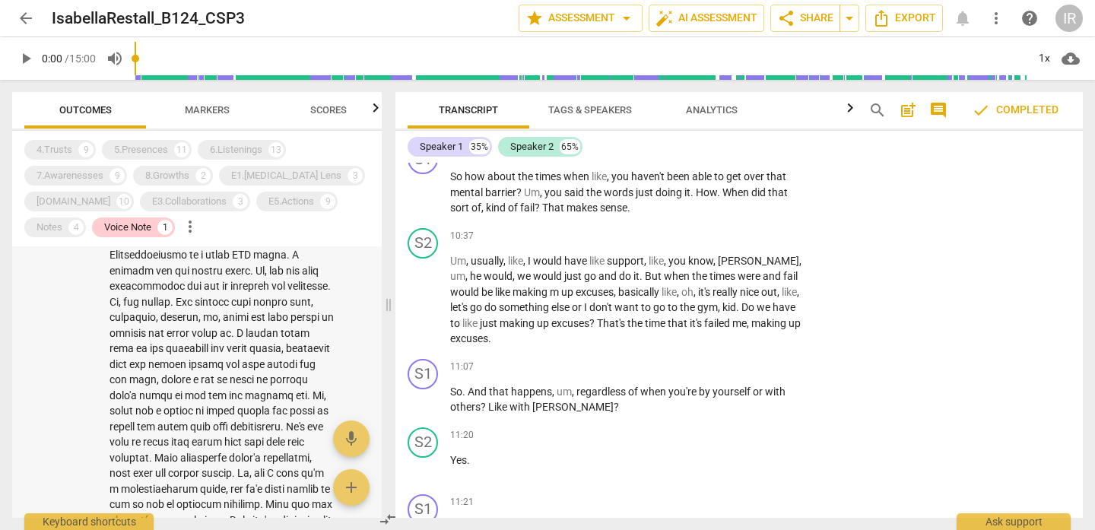
scroll to position [73, 0]
click at [25, 17] on span "arrow_back" at bounding box center [26, 18] width 18 height 18
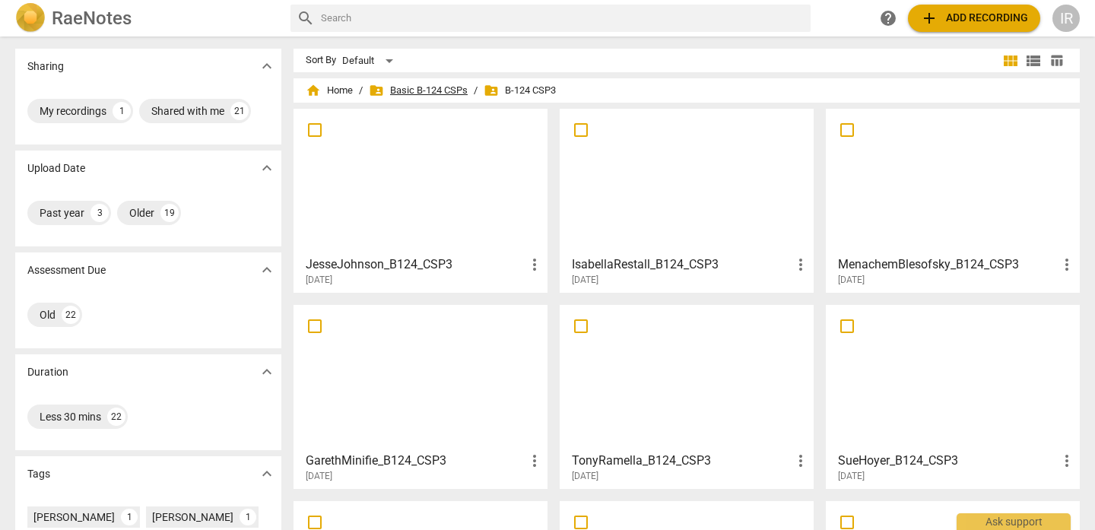
click at [410, 89] on span "folder_shared Basic B-124 CSPs" at bounding box center [418, 90] width 99 height 15
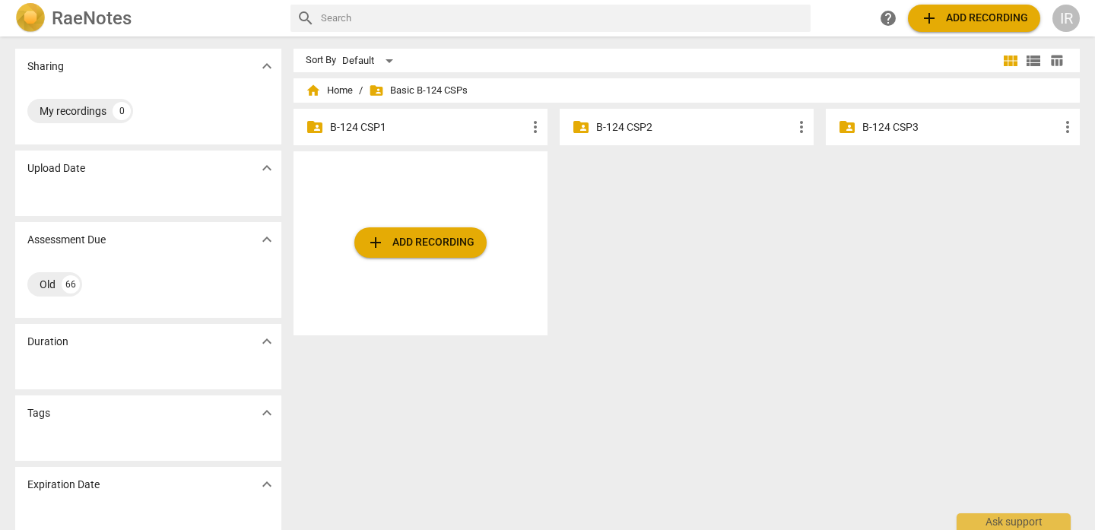
click at [368, 137] on div "folder_shared B-124 CSP1 more_vert" at bounding box center [420, 127] width 254 height 36
click at [356, 123] on p "B-124 CSP1" at bounding box center [428, 127] width 196 height 16
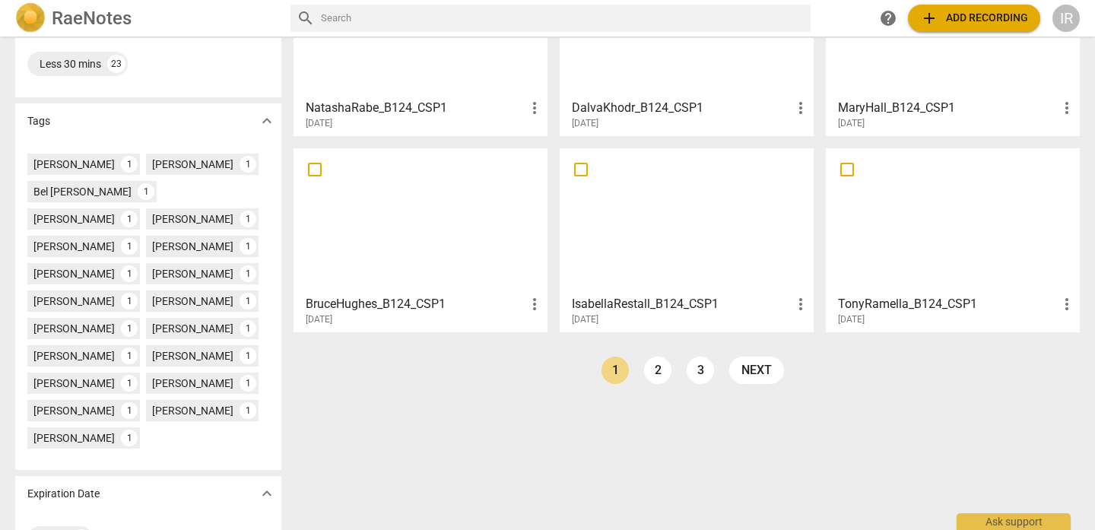
scroll to position [401, 0]
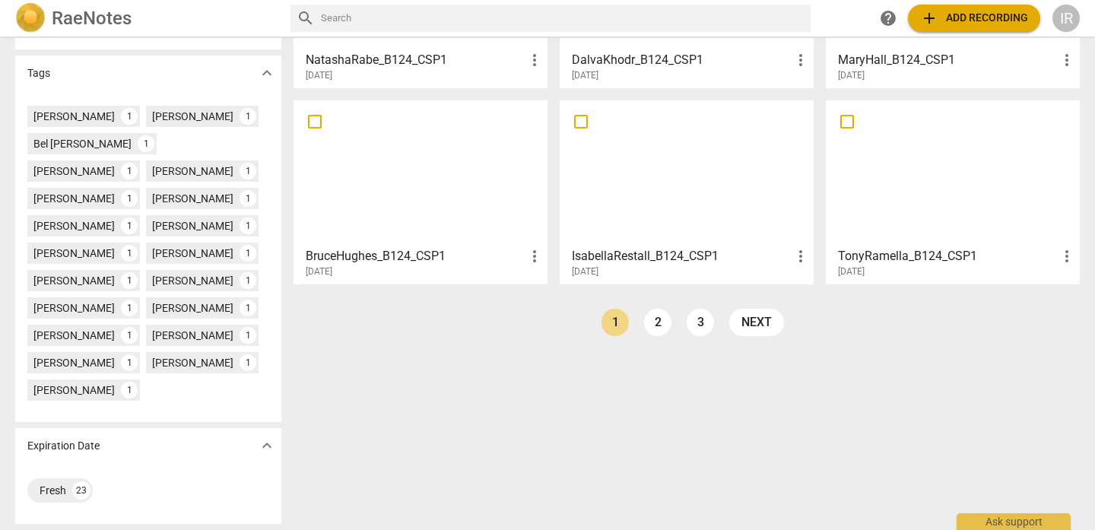
click at [655, 199] on div at bounding box center [686, 173] width 243 height 135
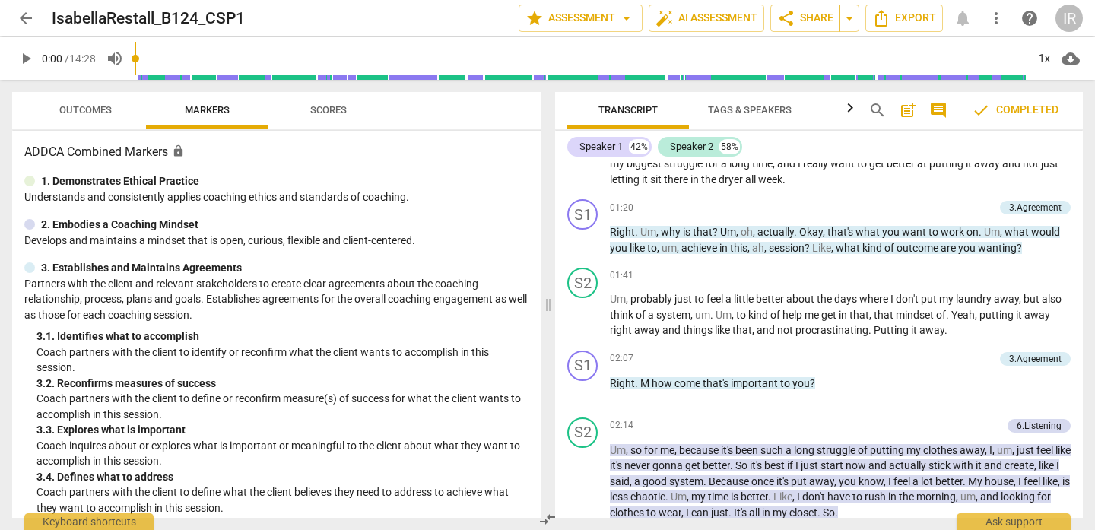
scroll to position [10, 0]
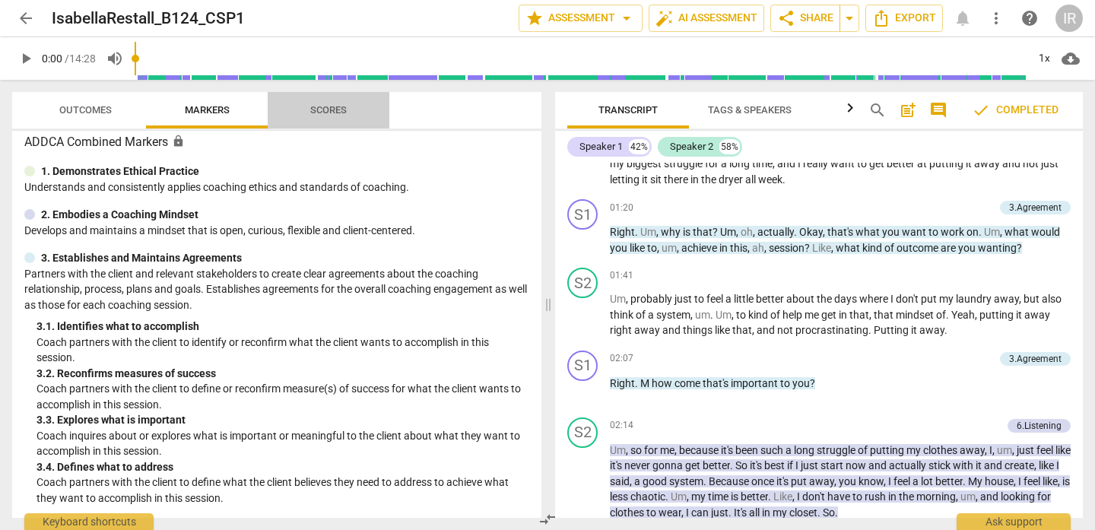
click at [305, 95] on button "Scores" at bounding box center [329, 110] width 122 height 36
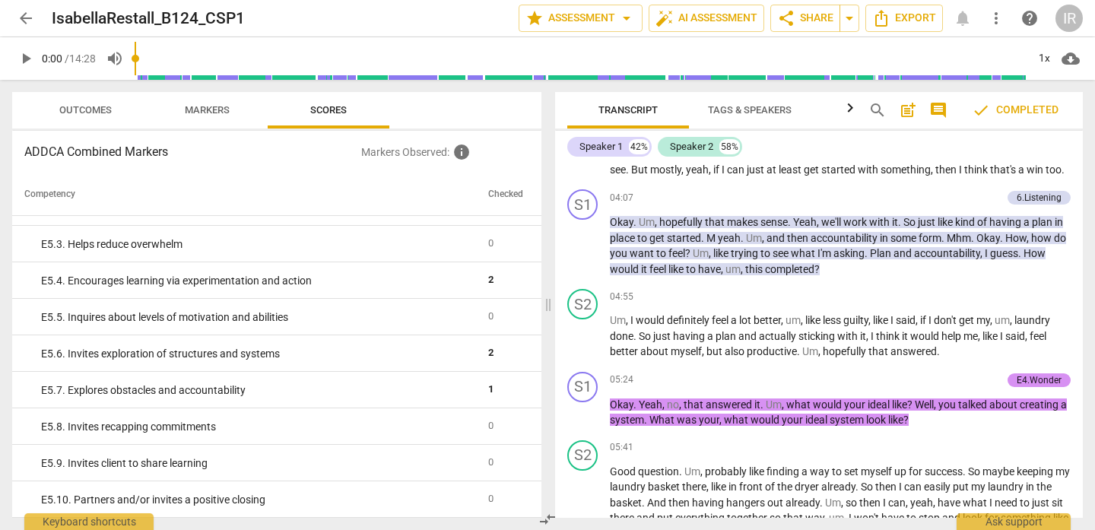
scroll to position [1559, 0]
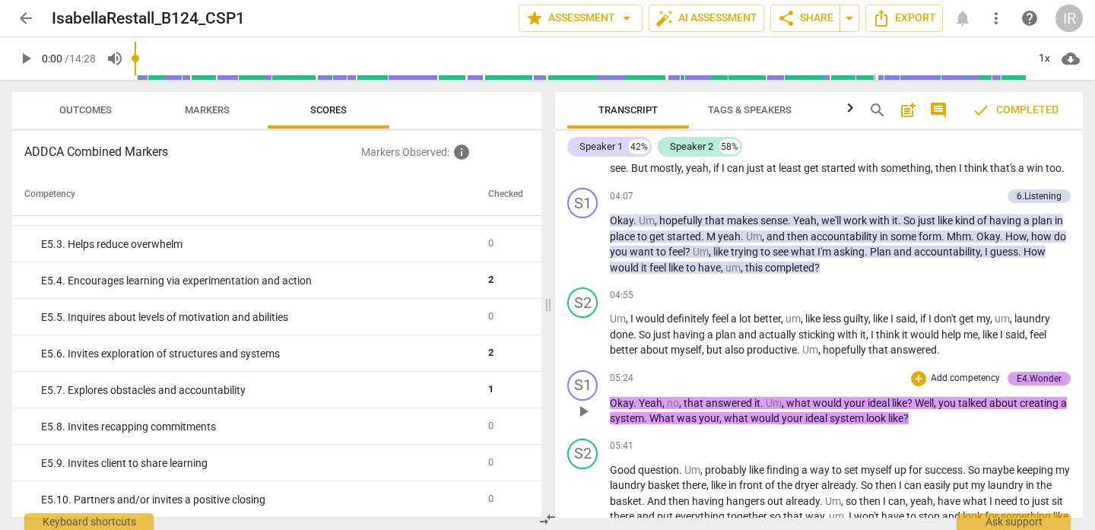
click at [1050, 385] on div "E4.Wonder" at bounding box center [1038, 379] width 45 height 14
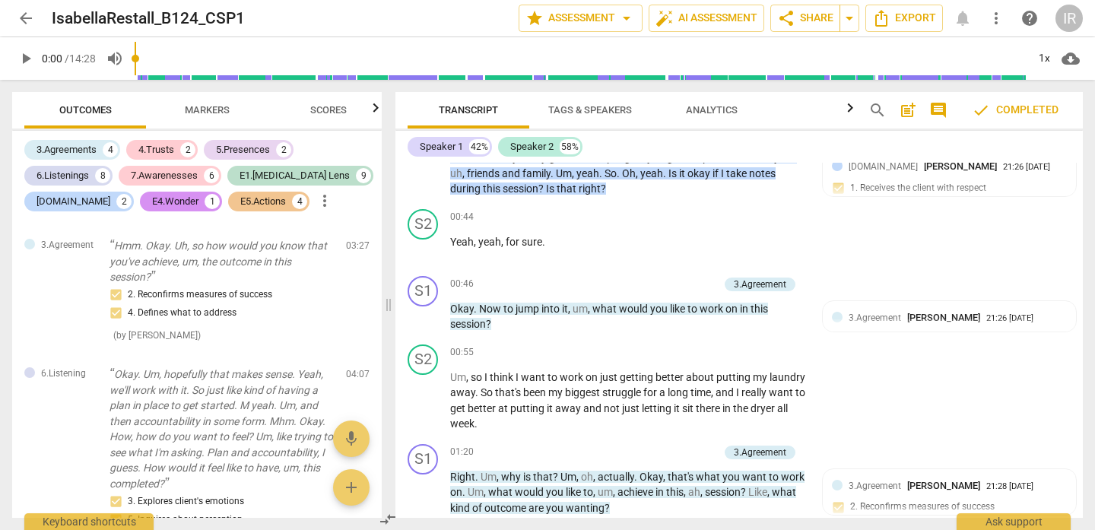
scroll to position [0, 0]
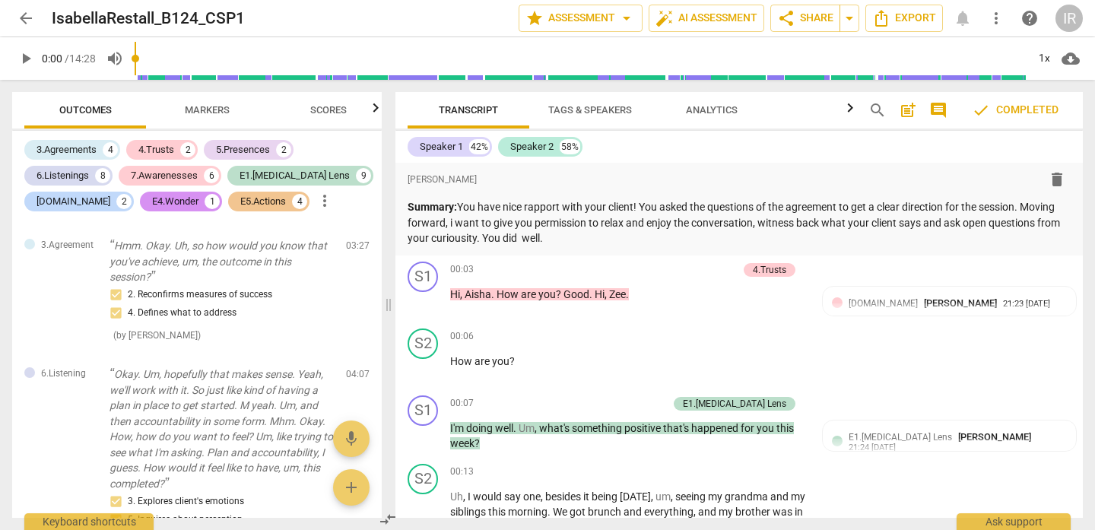
click at [211, 113] on span "Markers" at bounding box center [207, 109] width 45 height 11
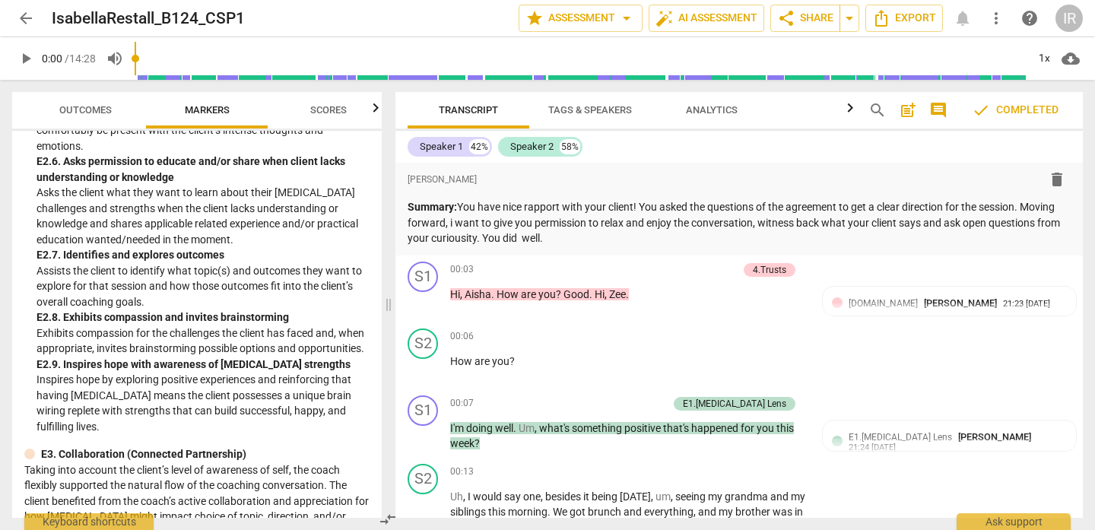
scroll to position [4961, 0]
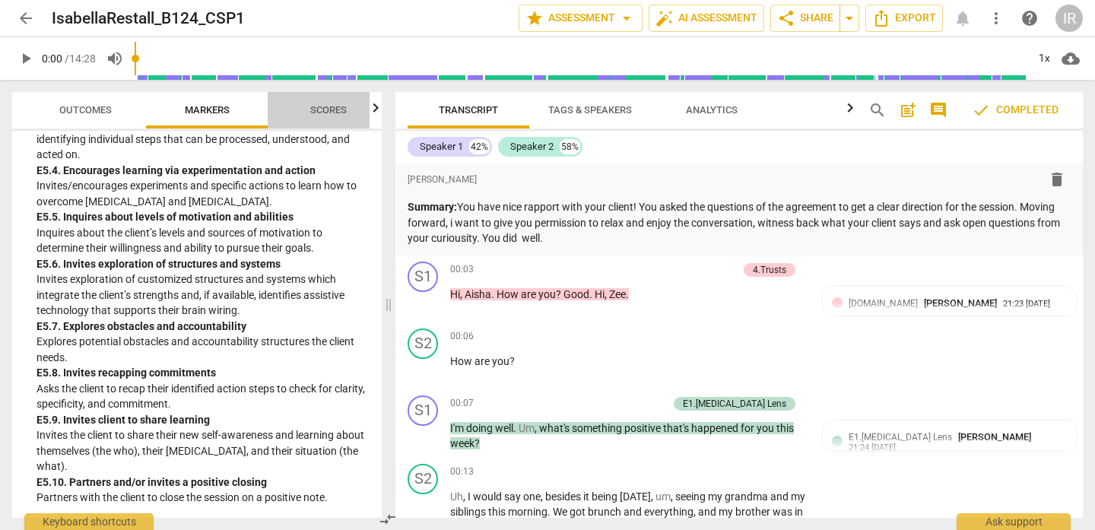
click at [325, 112] on span "Scores" at bounding box center [328, 109] width 36 height 11
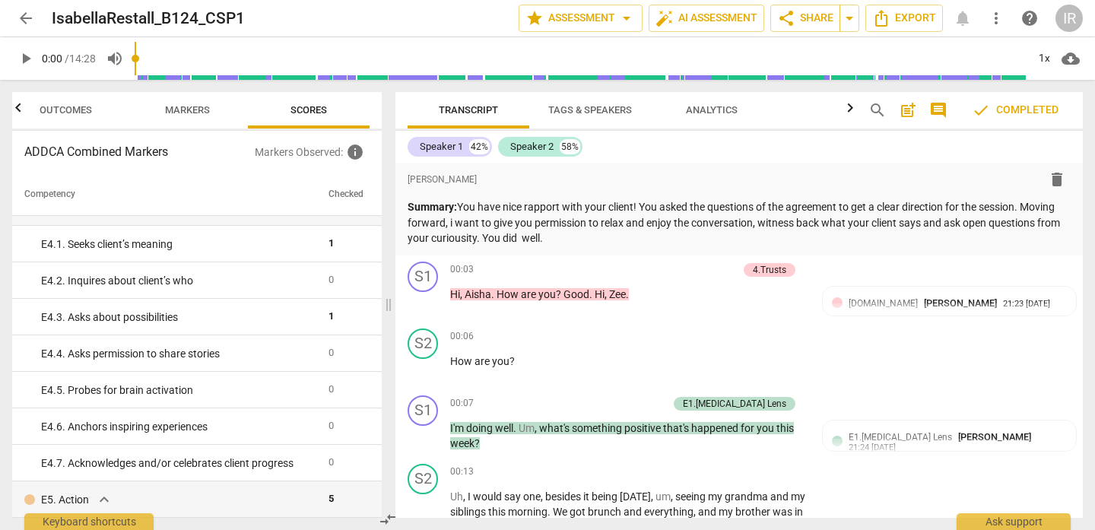
scroll to position [3153, 0]
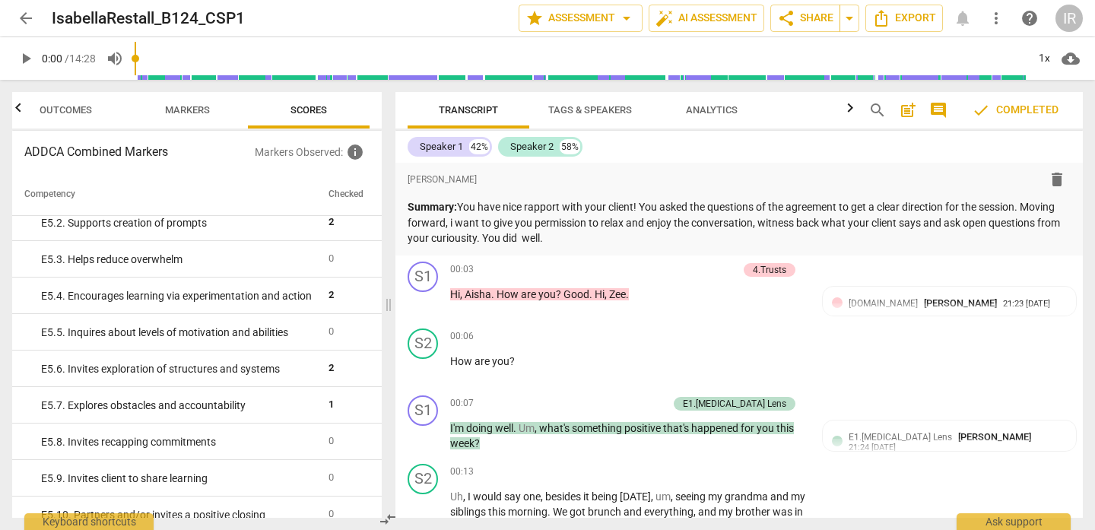
click at [74, 109] on span "Outcomes" at bounding box center [66, 109] width 52 height 11
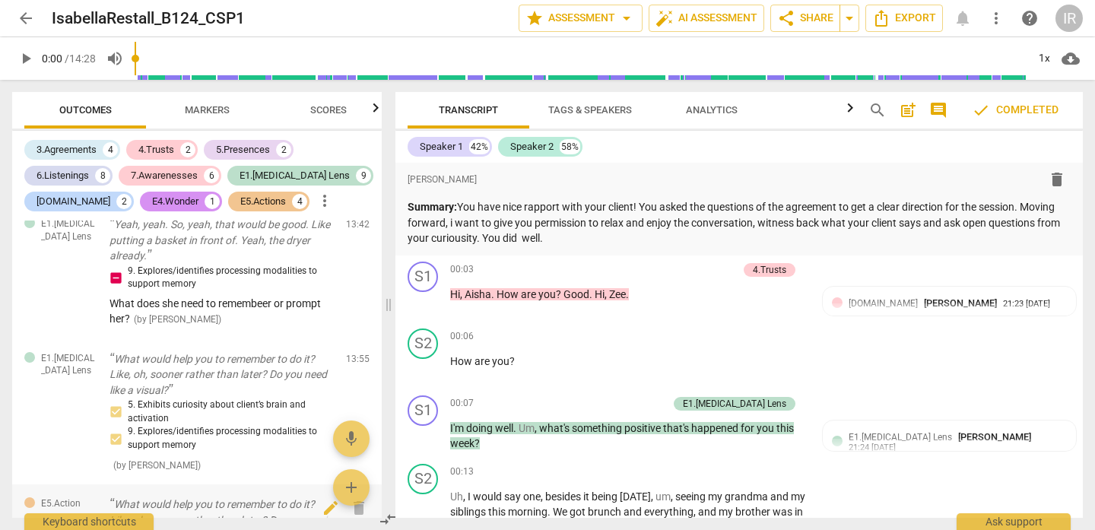
scroll to position [5653, 0]
click at [373, 109] on icon "button" at bounding box center [375, 108] width 18 height 18
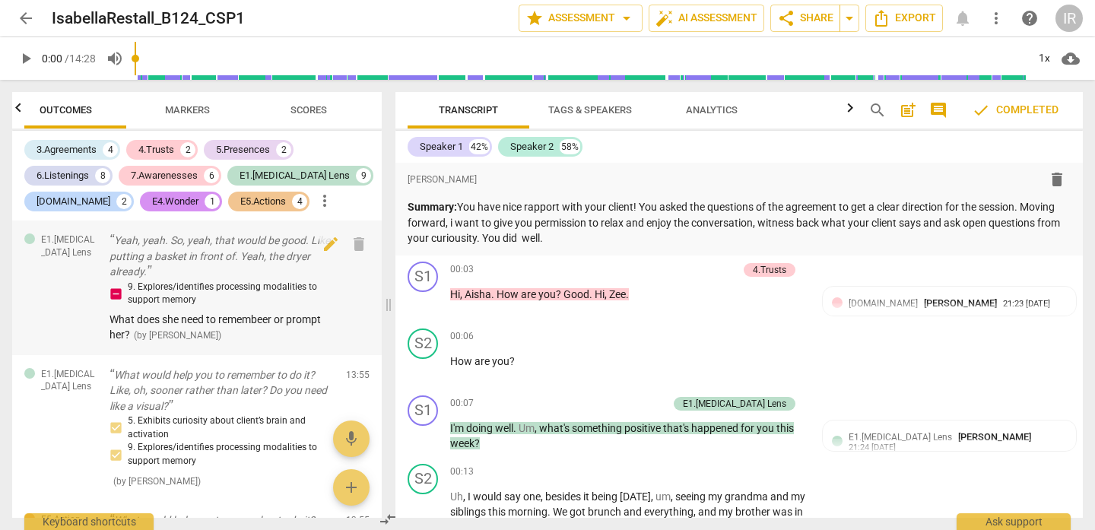
scroll to position [5633, 0]
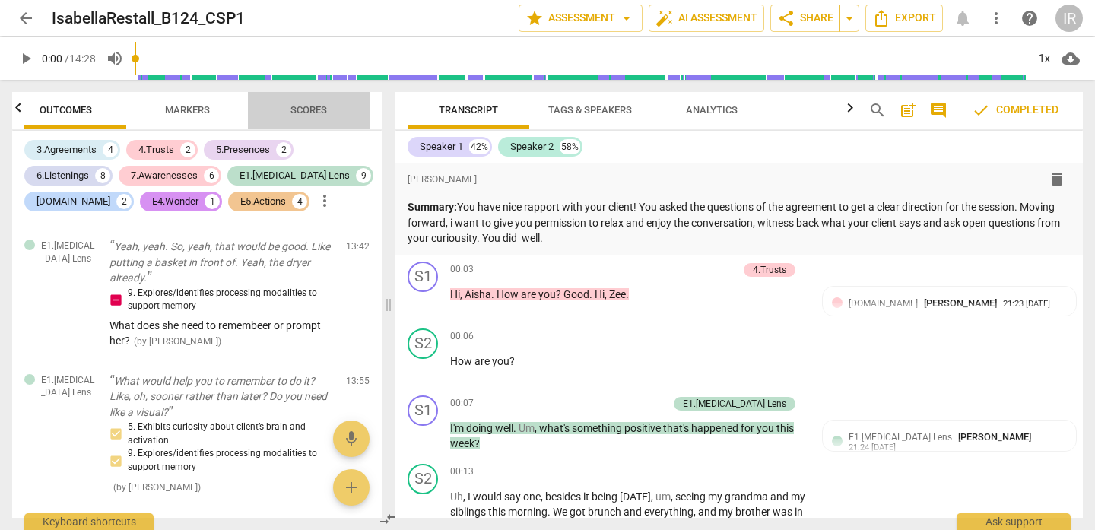
click at [303, 112] on span "Scores" at bounding box center [308, 109] width 36 height 11
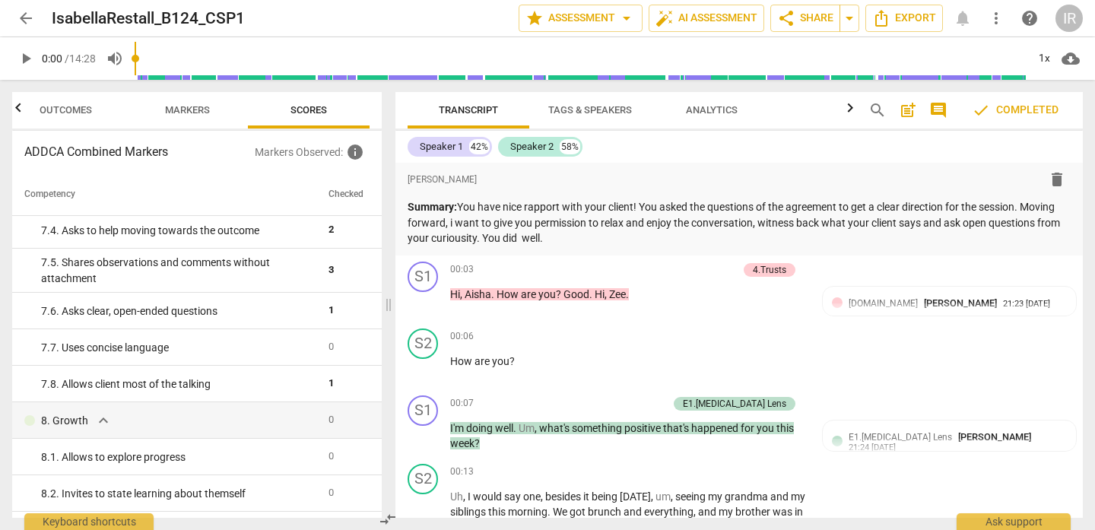
scroll to position [0, 0]
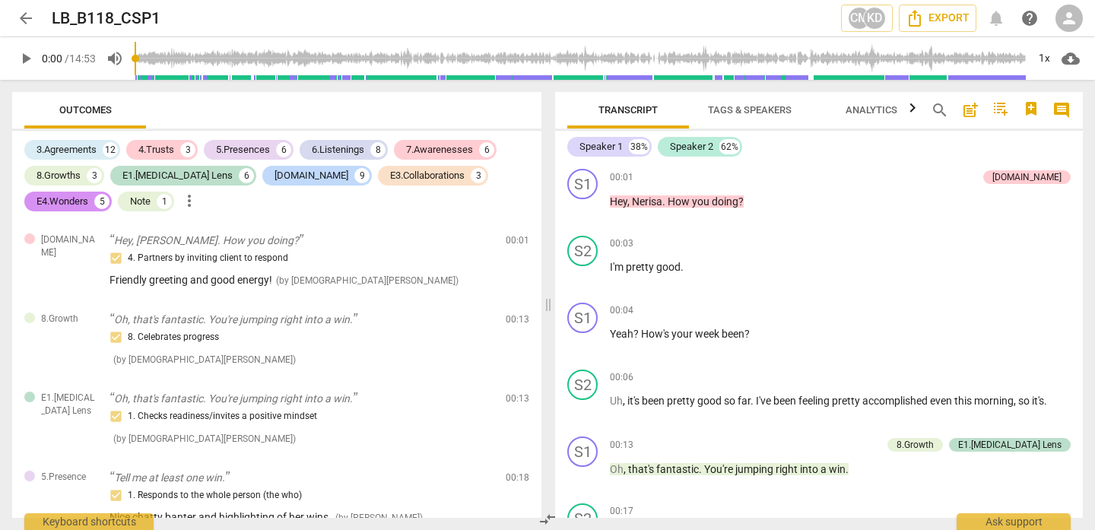
click at [26, 56] on span "play_arrow" at bounding box center [26, 58] width 18 height 18
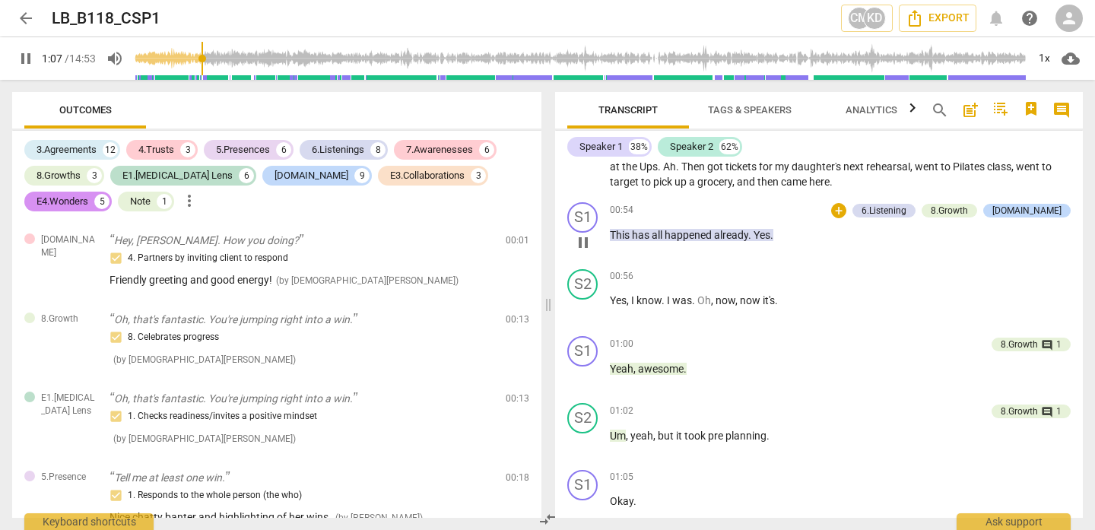
scroll to position [552, 0]
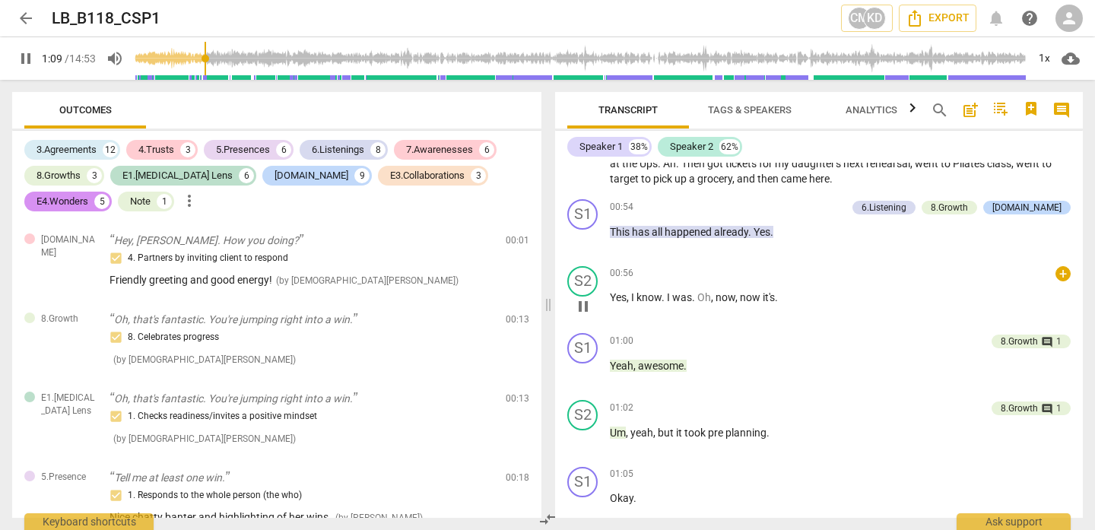
click at [708, 300] on span "Oh" at bounding box center [704, 297] width 14 height 12
click at [583, 277] on div "S2" at bounding box center [582, 281] width 30 height 30
click at [725, 302] on span "now" at bounding box center [725, 297] width 20 height 12
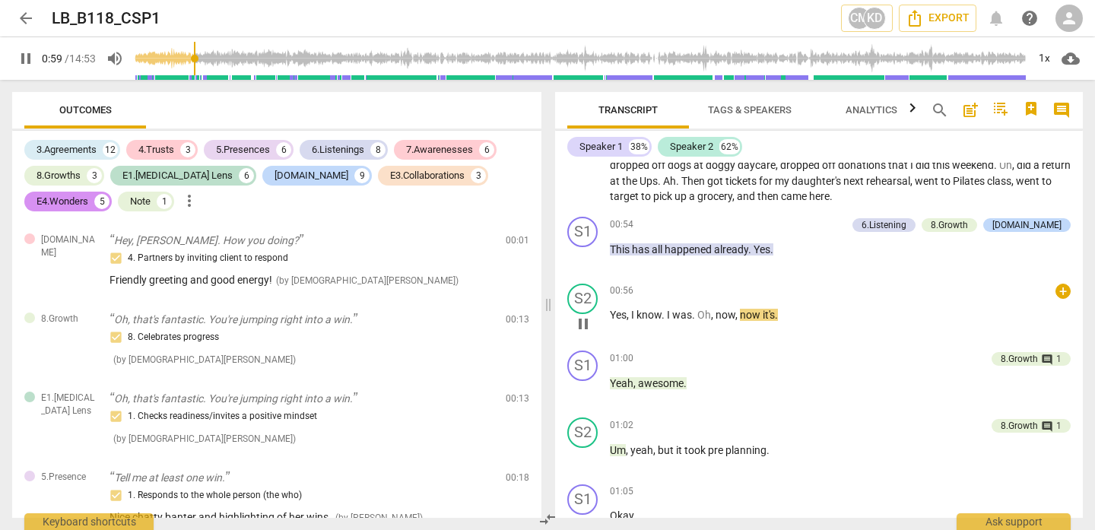
scroll to position [533, 0]
click at [664, 243] on p "This has all happened already . Yes ." at bounding box center [840, 251] width 461 height 16
click at [626, 250] on span "This" at bounding box center [621, 251] width 22 height 12
click at [626, 250] on p "This has all happened already . Yes ." at bounding box center [840, 251] width 461 height 16
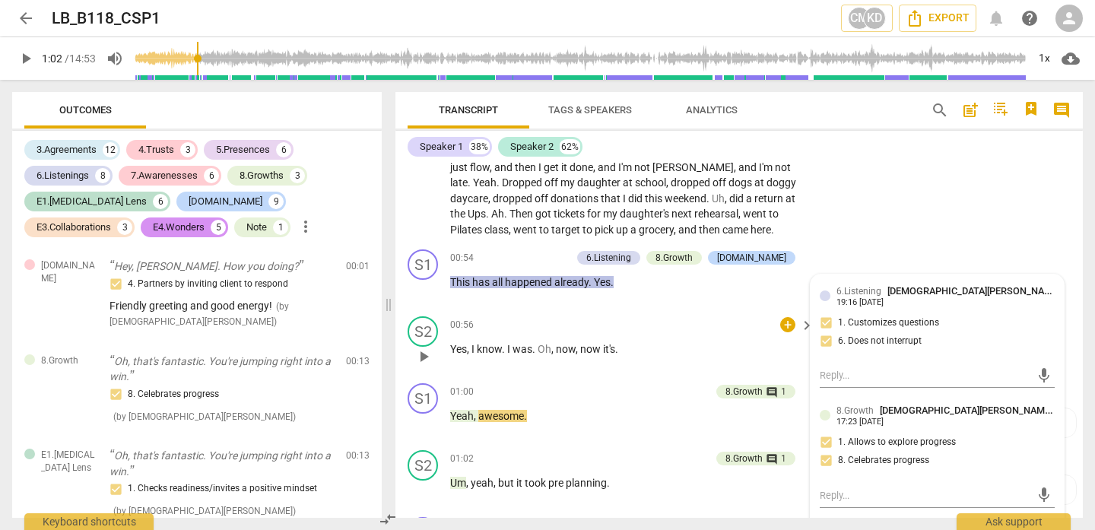
scroll to position [467, 0]
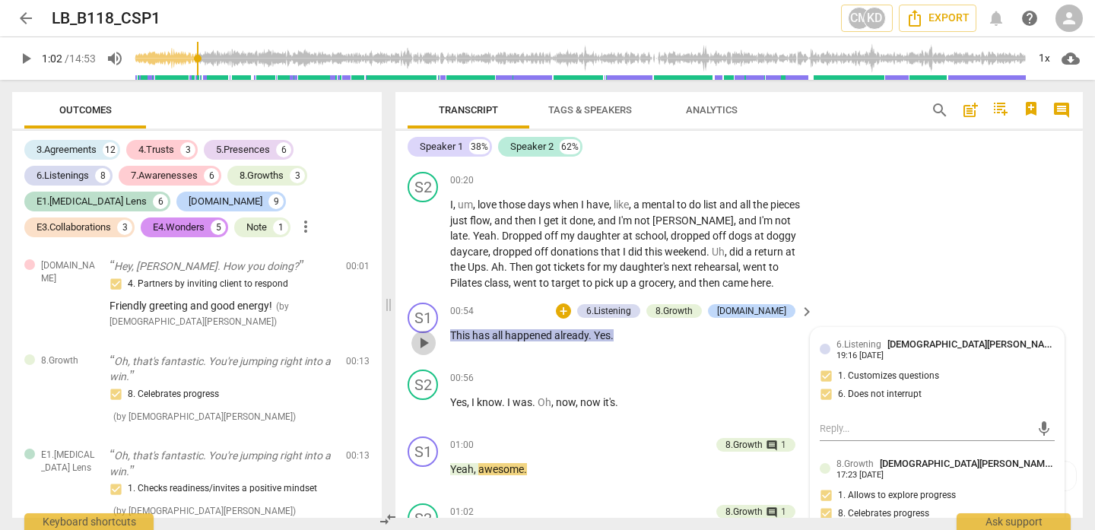
click at [422, 340] on span "play_arrow" at bounding box center [423, 343] width 18 height 18
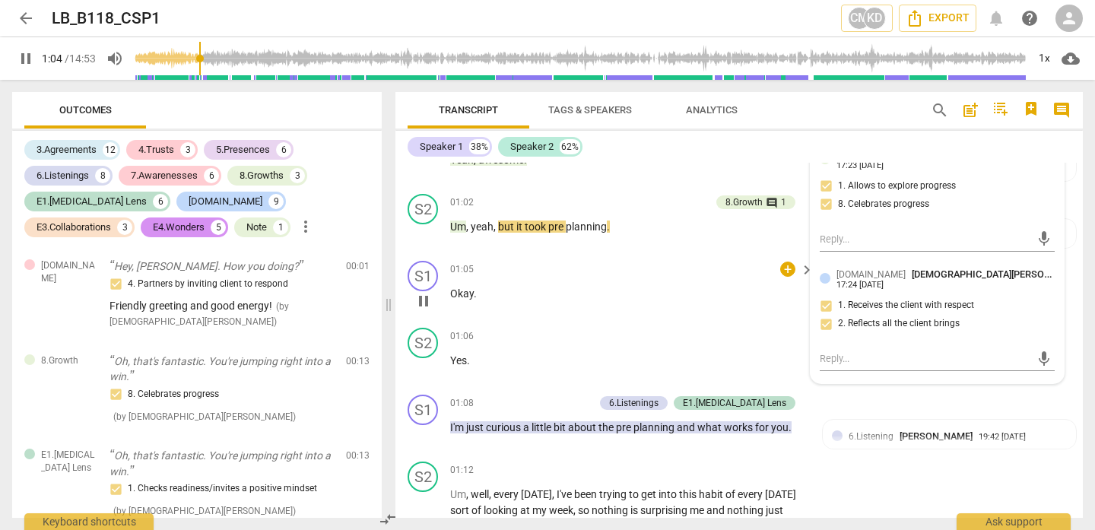
scroll to position [779, 0]
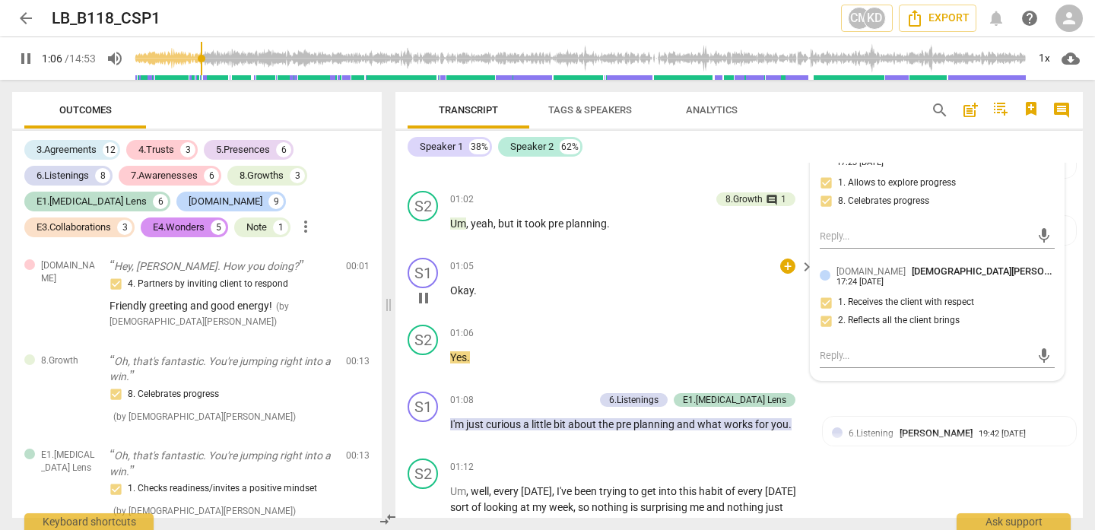
click at [682, 274] on div "01:05 + keyboard_arrow_right Okay ." at bounding box center [632, 285] width 365 height 55
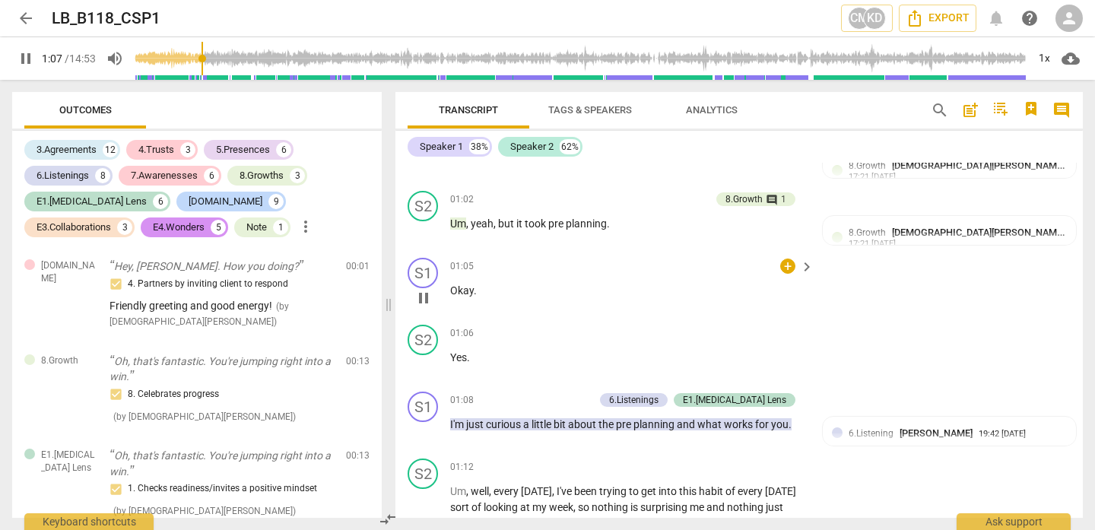
click at [682, 274] on div "01:05 + keyboard_arrow_right Okay ." at bounding box center [632, 285] width 365 height 55
click at [453, 293] on span "Okay" at bounding box center [462, 290] width 24 height 12
click at [430, 291] on span "pause" at bounding box center [423, 298] width 18 height 18
click at [430, 291] on span "play_arrow" at bounding box center [423, 298] width 18 height 18
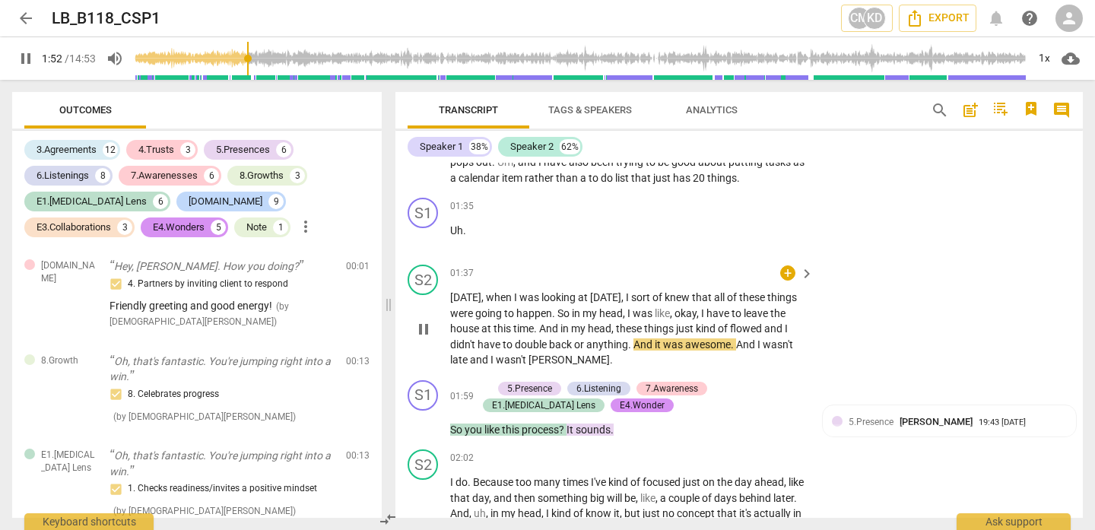
scroll to position [1157, 0]
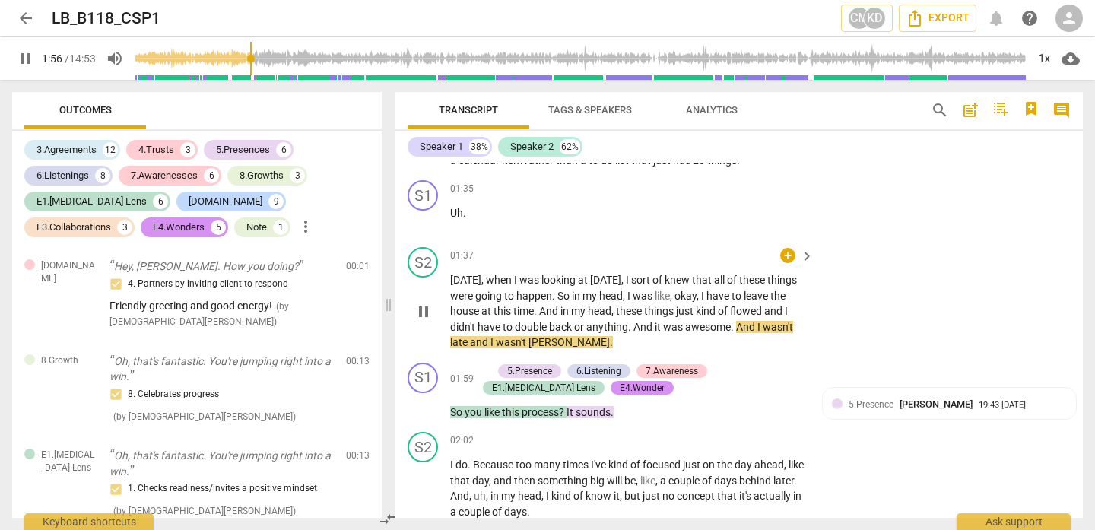
click at [426, 321] on span "pause" at bounding box center [423, 312] width 18 height 18
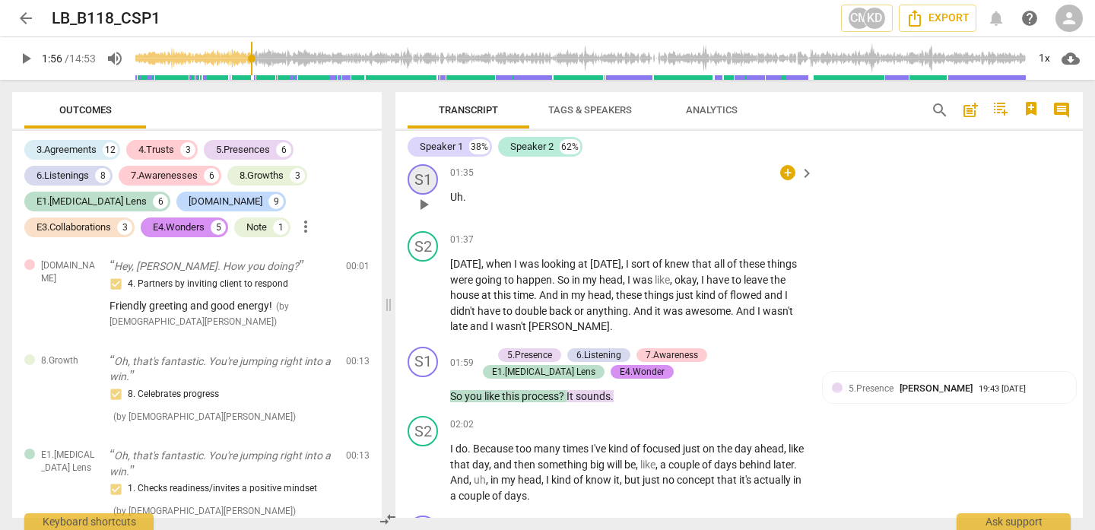
scroll to position [1185, 0]
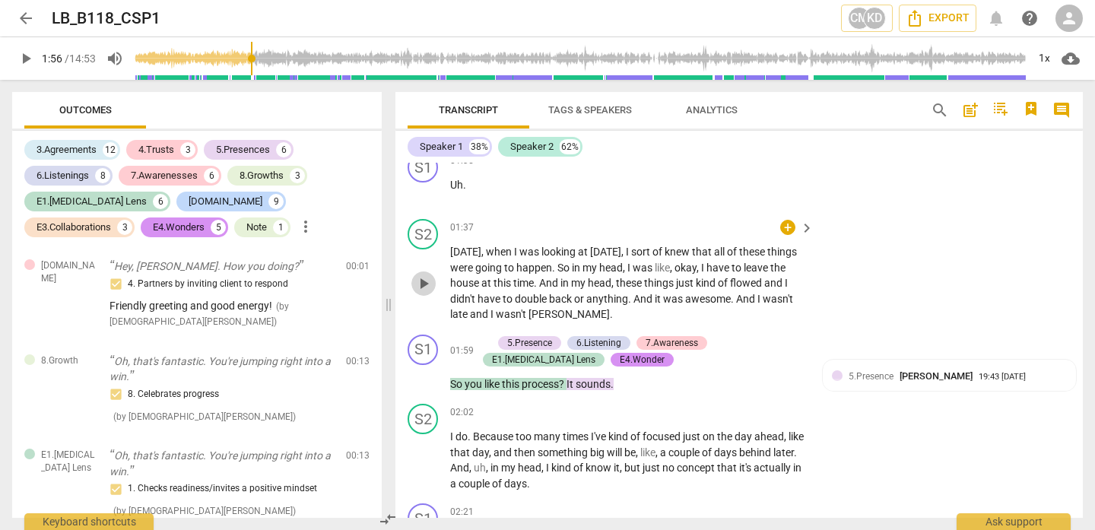
click at [426, 293] on span "play_arrow" at bounding box center [423, 283] width 18 height 18
click at [764, 289] on span "and" at bounding box center [774, 283] width 21 height 12
click at [477, 305] on span "didn't" at bounding box center [463, 299] width 27 height 12
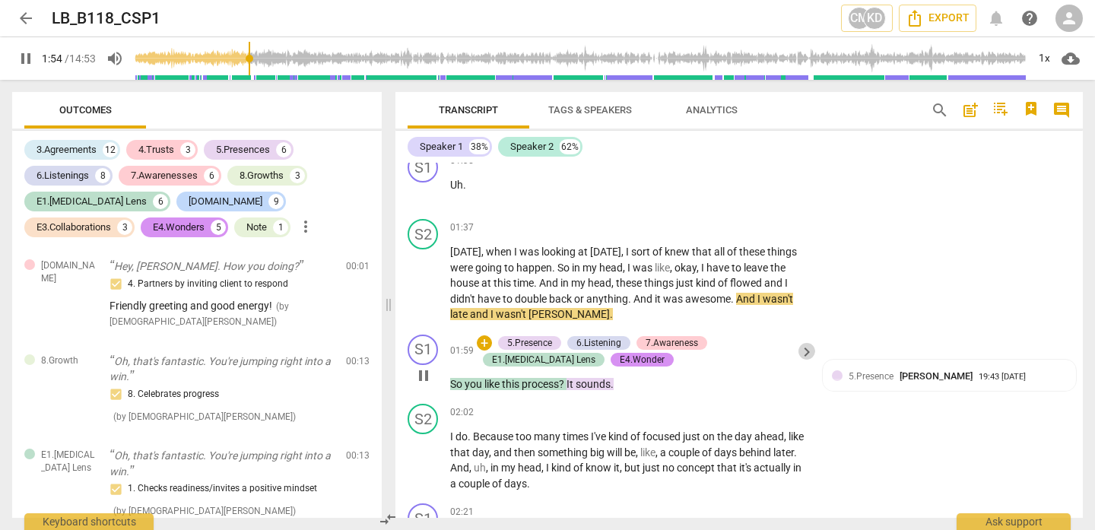
click at [802, 361] on span "keyboard_arrow_right" at bounding box center [807, 352] width 18 height 18
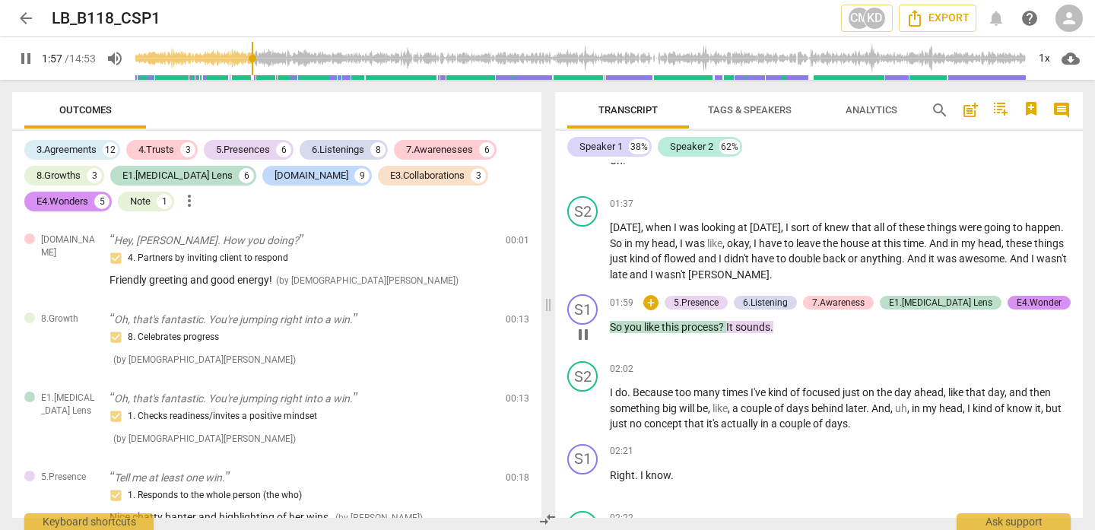
scroll to position [1176, 0]
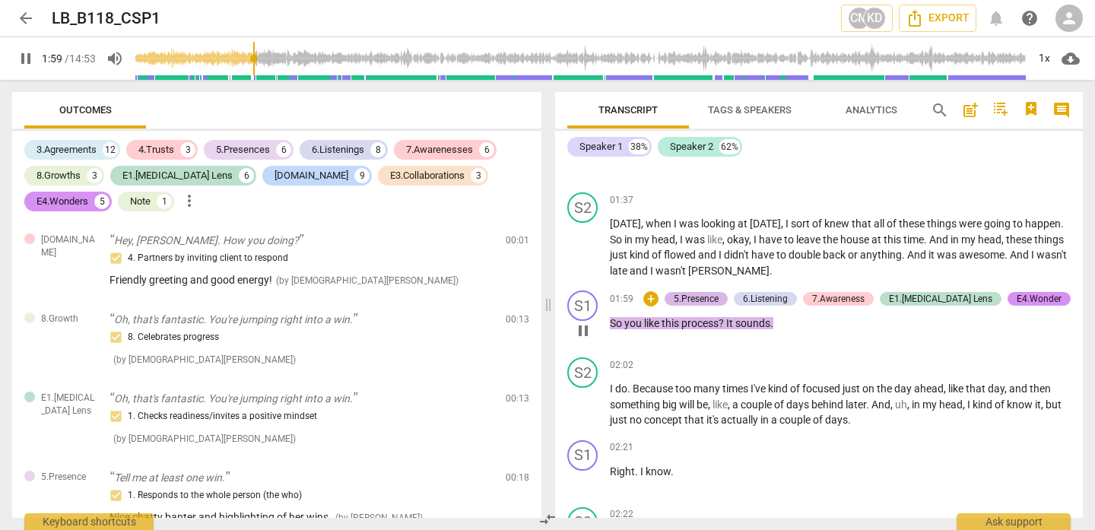
click at [718, 297] on div "5.Presence" at bounding box center [696, 299] width 45 height 14
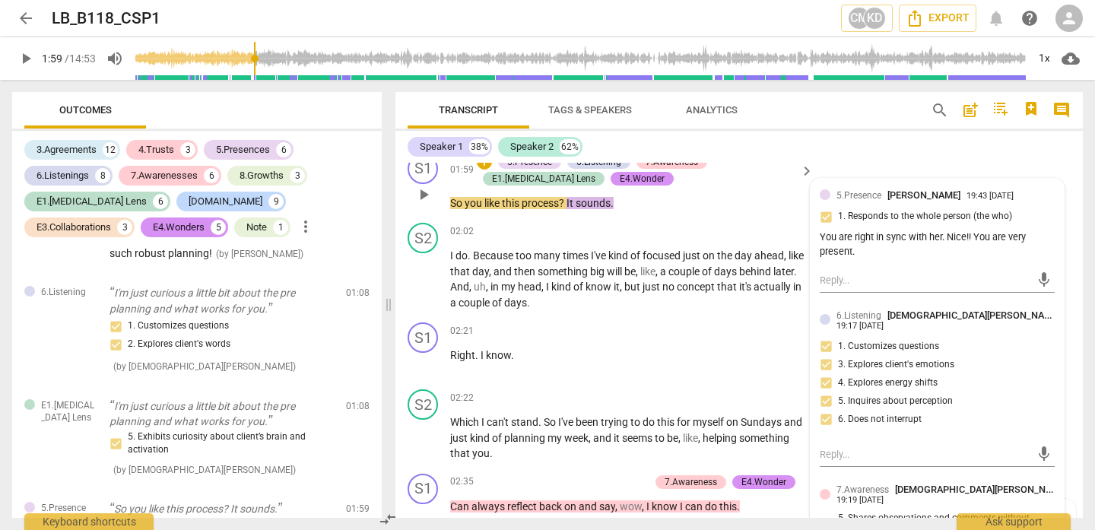
scroll to position [1365, 0]
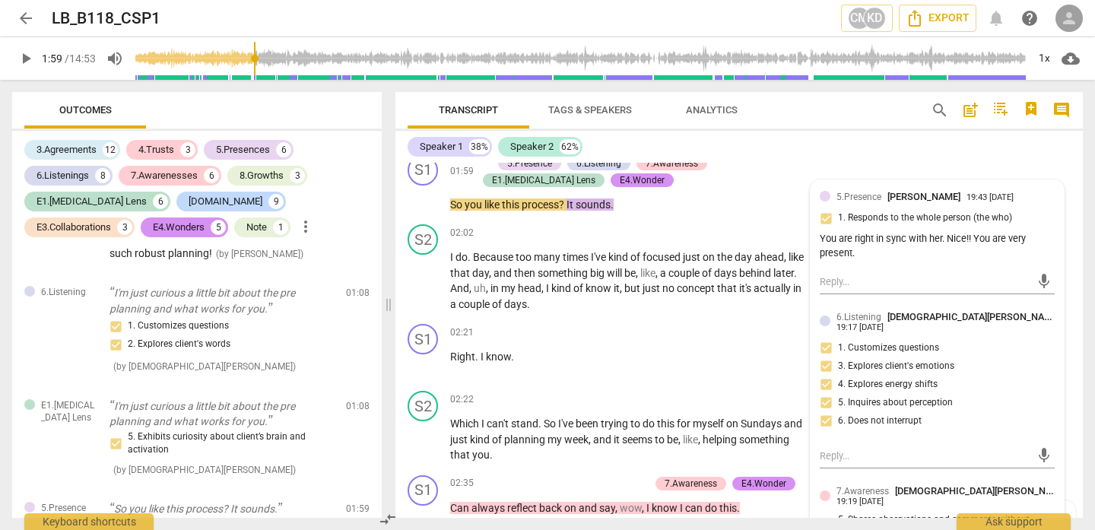
click at [1066, 14] on span "person" at bounding box center [1069, 18] width 18 height 18
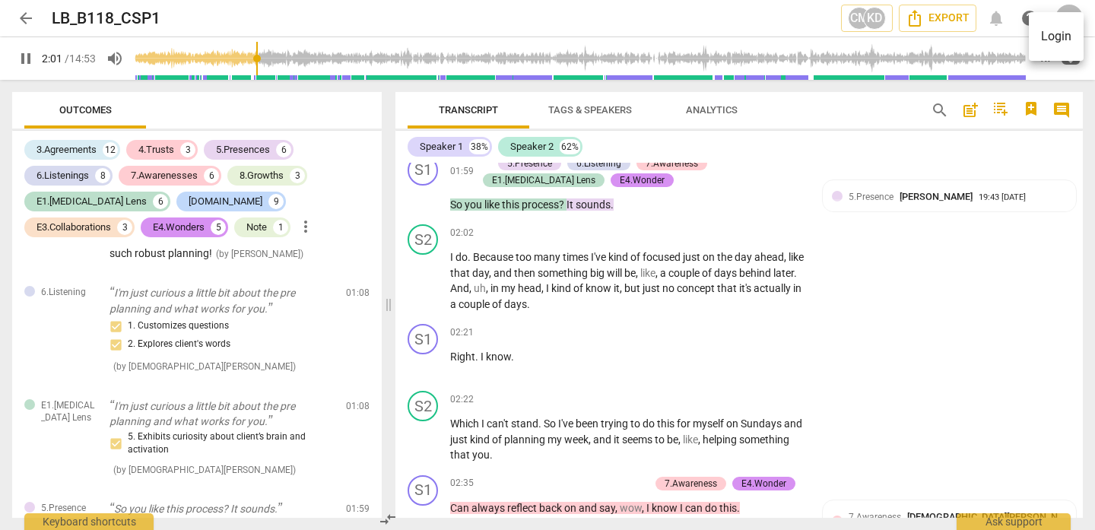
click at [426, 214] on div at bounding box center [547, 265] width 1095 height 530
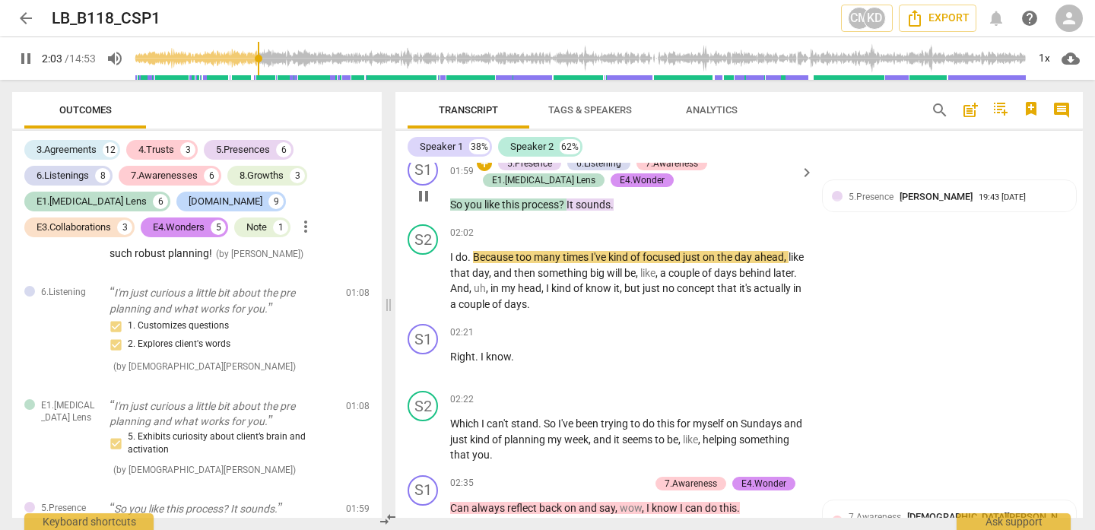
click at [424, 205] on span "pause" at bounding box center [423, 196] width 18 height 18
type input "124"
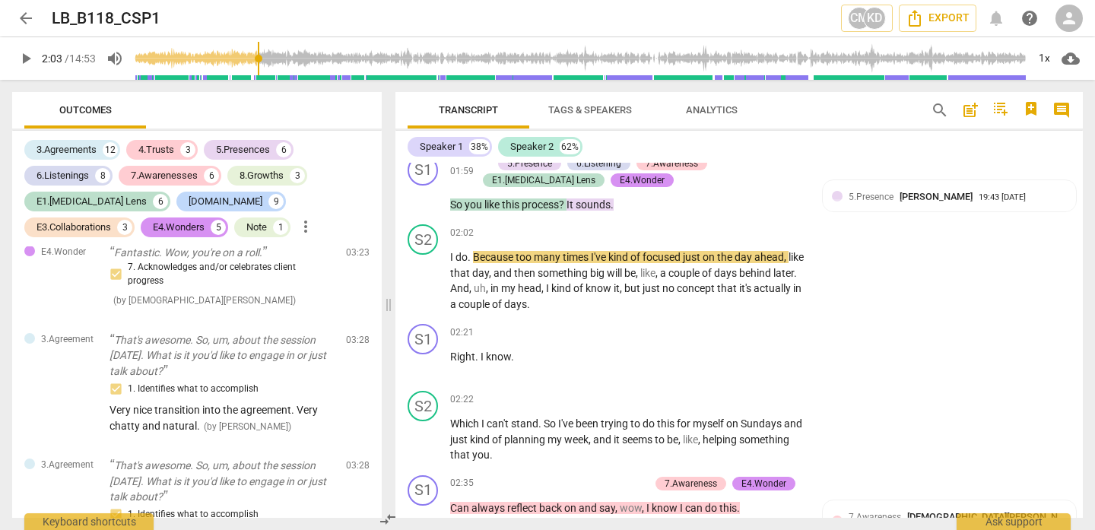
scroll to position [2871, 0]
